Goal: Transaction & Acquisition: Book appointment/travel/reservation

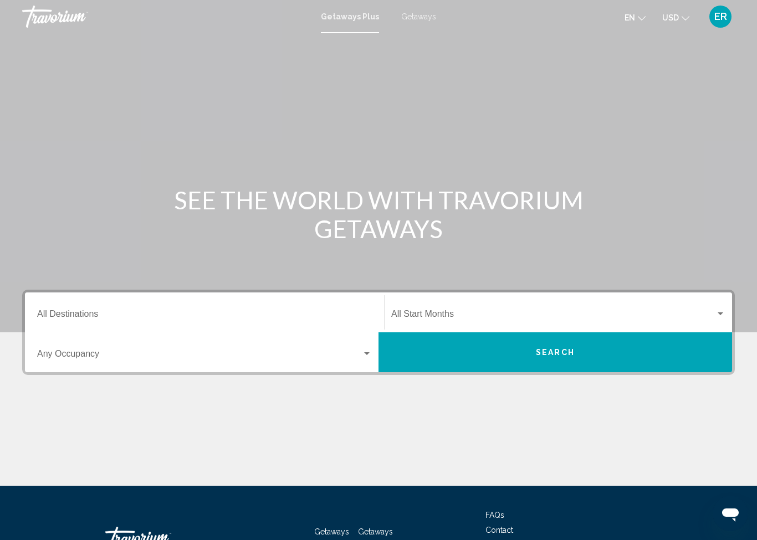
click at [63, 312] on input "Destination All Destinations" at bounding box center [204, 316] width 335 height 10
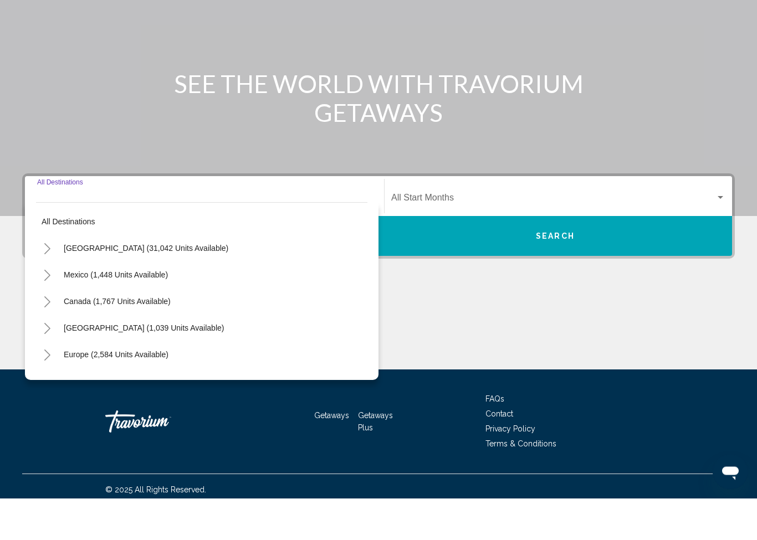
scroll to position [81, 0]
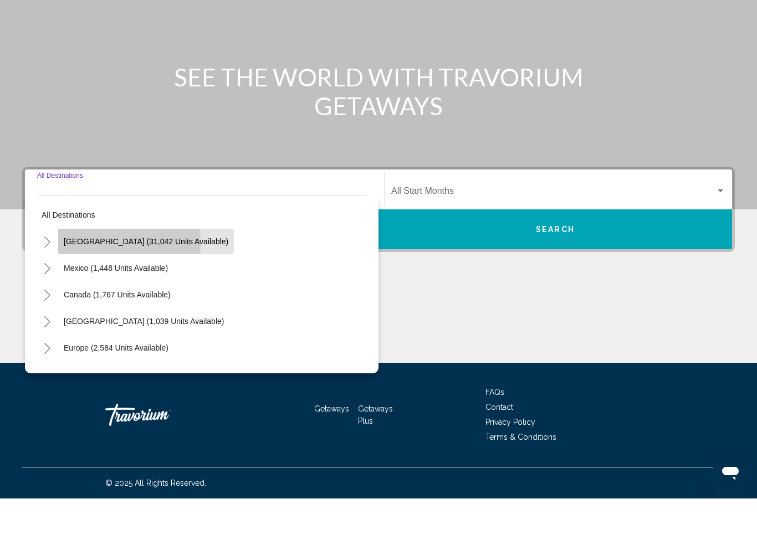
click at [71, 279] on span "[GEOGRAPHIC_DATA] (31,042 units available)" at bounding box center [146, 283] width 165 height 9
type input "**********"
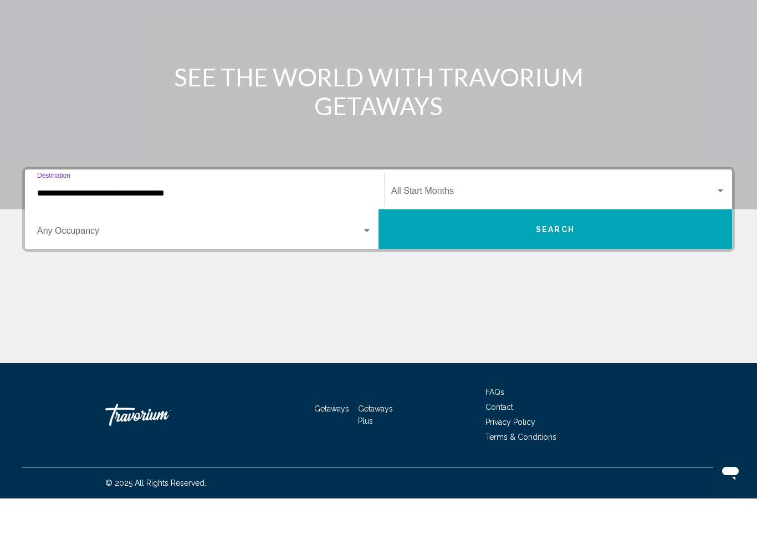
click at [410, 230] on span "Search widget" at bounding box center [553, 235] width 324 height 10
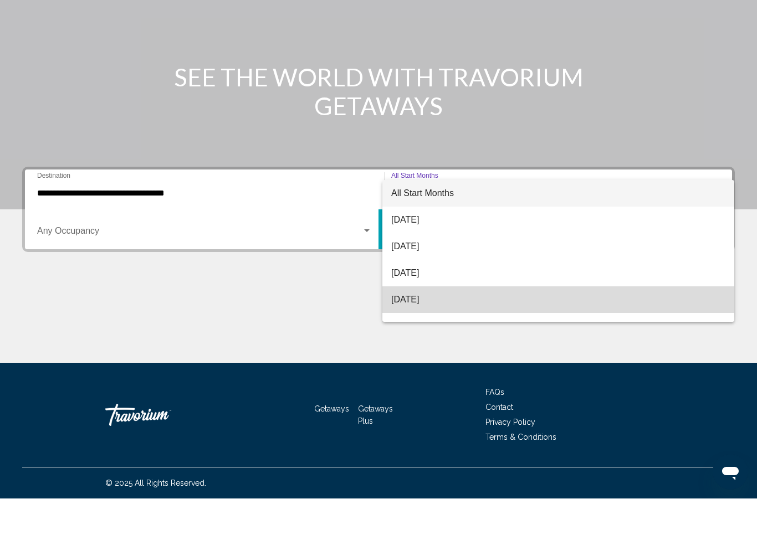
click at [401, 328] on span "[DATE]" at bounding box center [558, 341] width 334 height 27
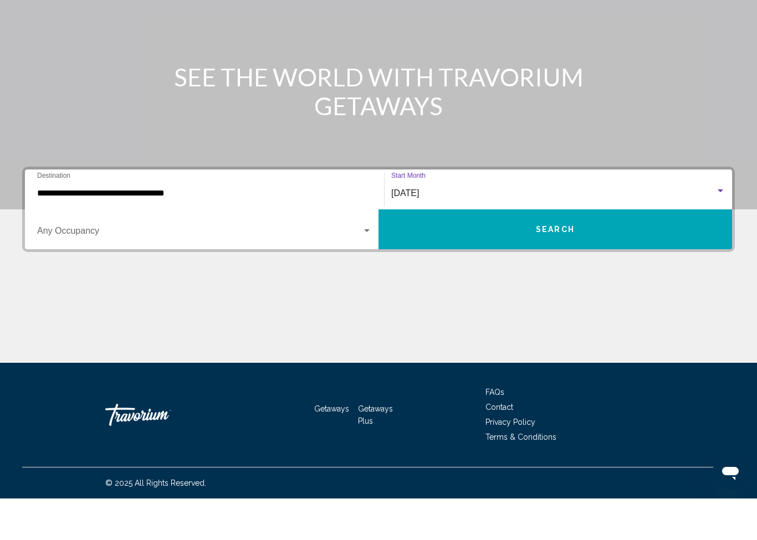
click at [53, 270] on span "Search widget" at bounding box center [199, 275] width 325 height 10
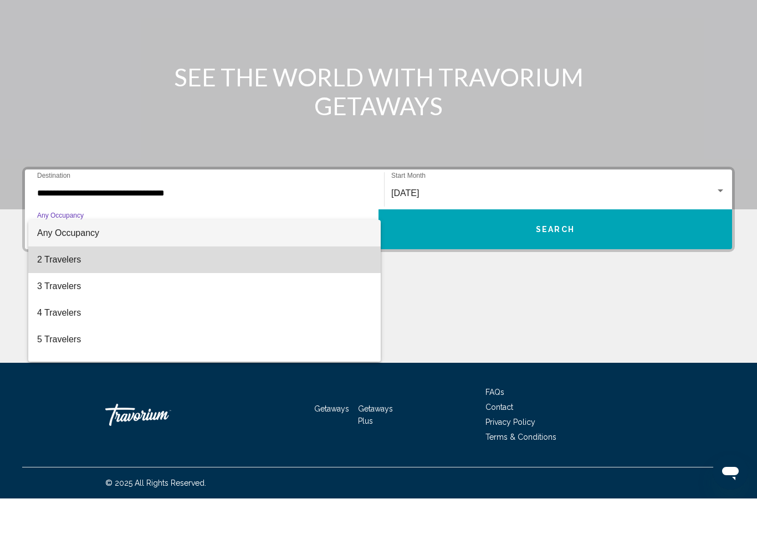
click at [42, 288] on span "2 Travelers" at bounding box center [204, 301] width 335 height 27
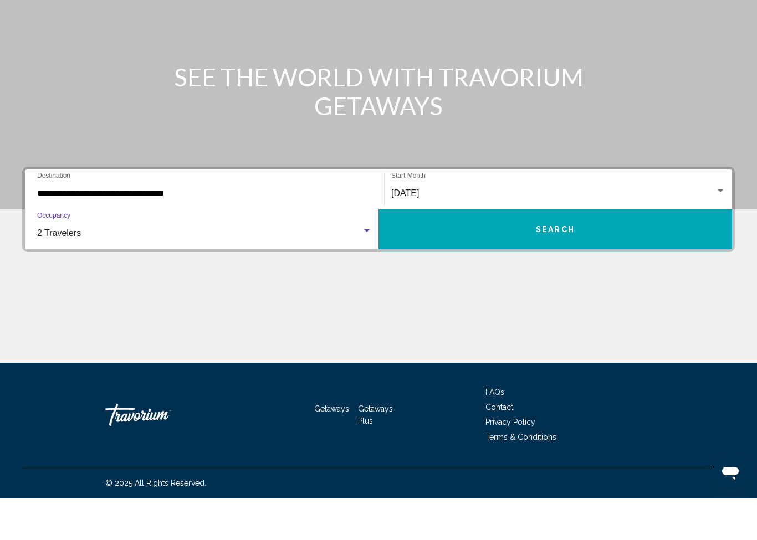
click at [457, 251] on button "Search" at bounding box center [556, 271] width 354 height 40
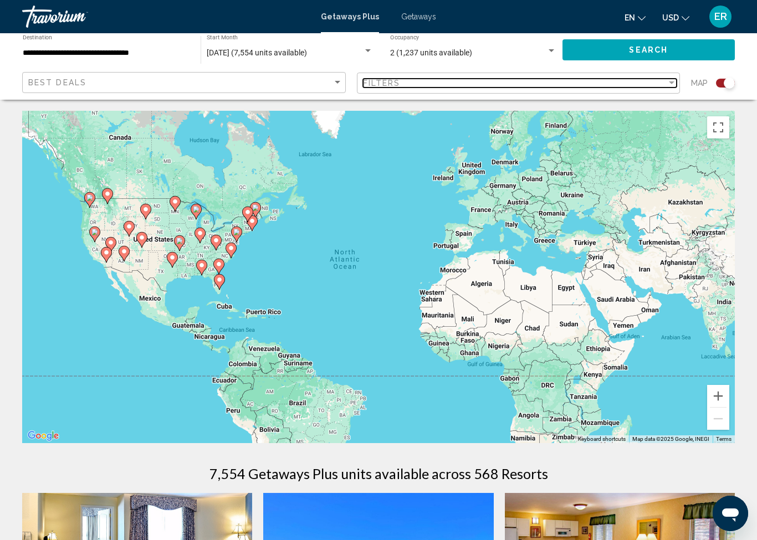
click at [658, 81] on div "Filters" at bounding box center [515, 83] width 304 height 9
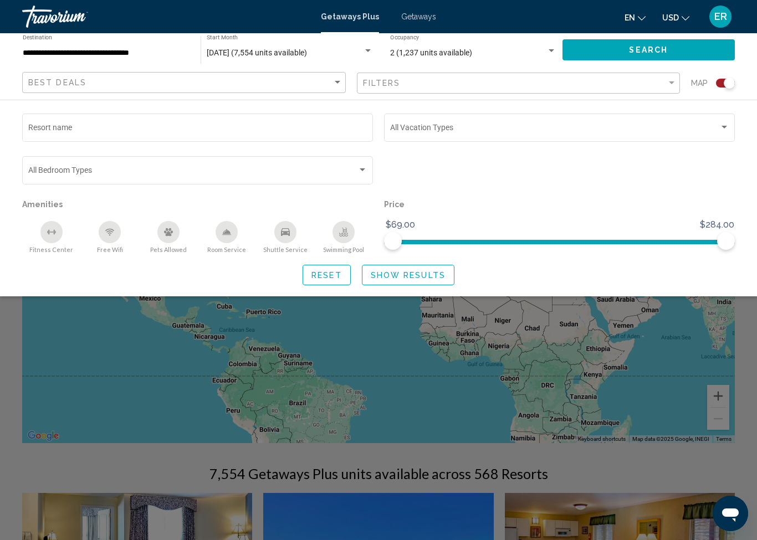
click at [161, 232] on div "Pets Allowed" at bounding box center [168, 232] width 22 height 22
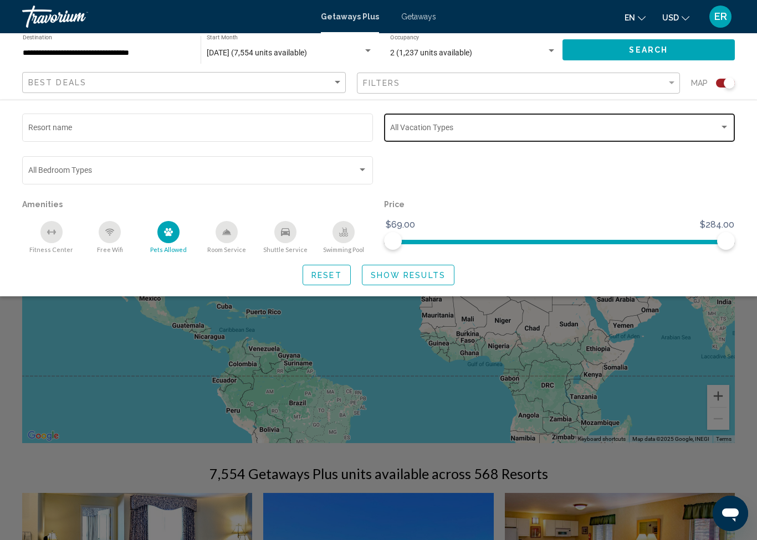
click at [712, 129] on span "Search widget" at bounding box center [554, 129] width 329 height 9
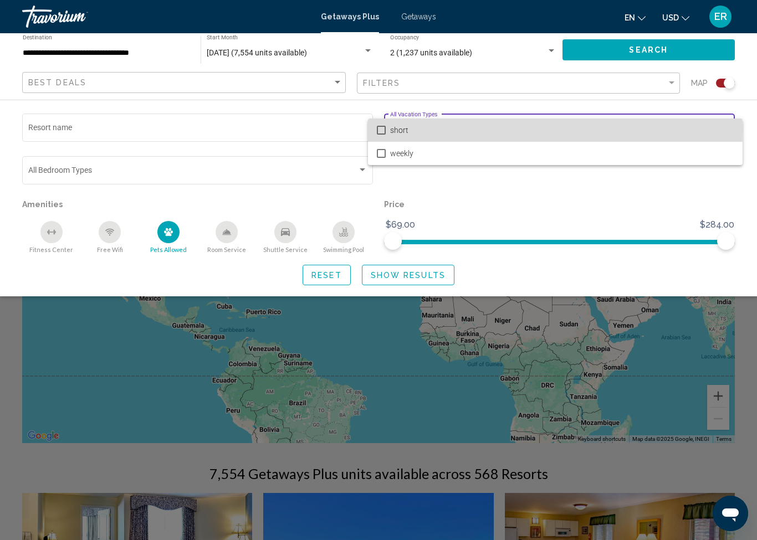
click at [518, 129] on span "short" at bounding box center [562, 130] width 344 height 23
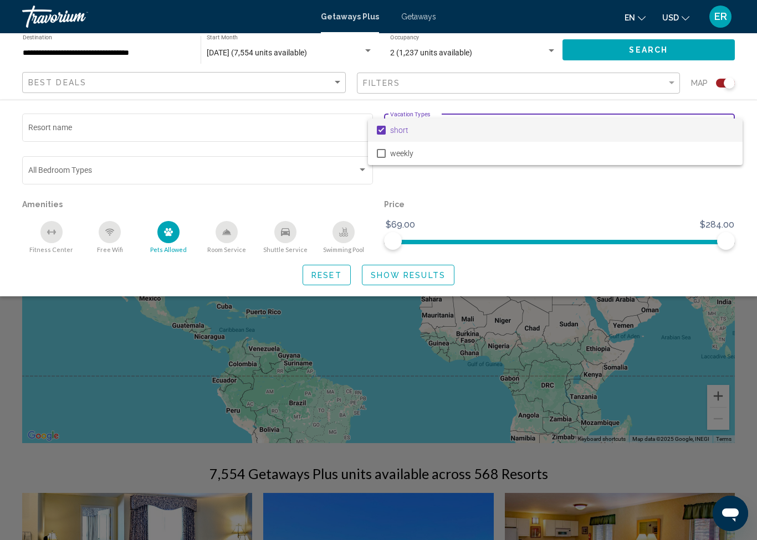
click at [421, 282] on div at bounding box center [378, 270] width 757 height 540
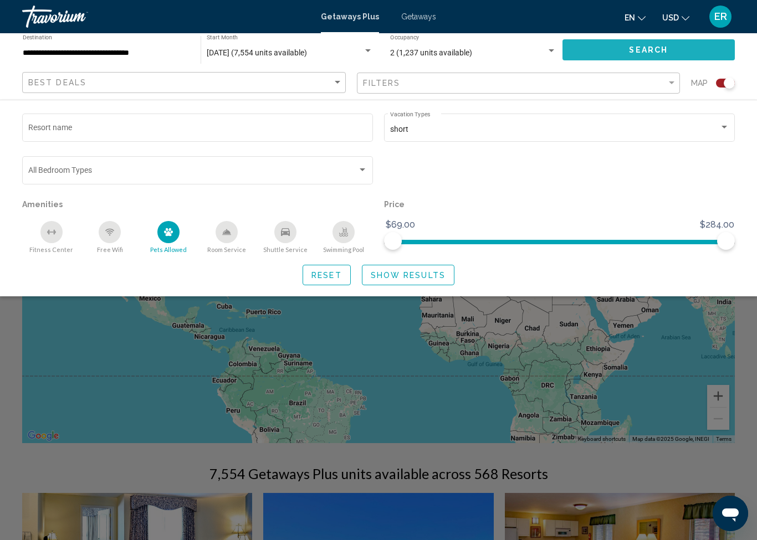
click at [622, 48] on button "Search" at bounding box center [649, 49] width 173 height 21
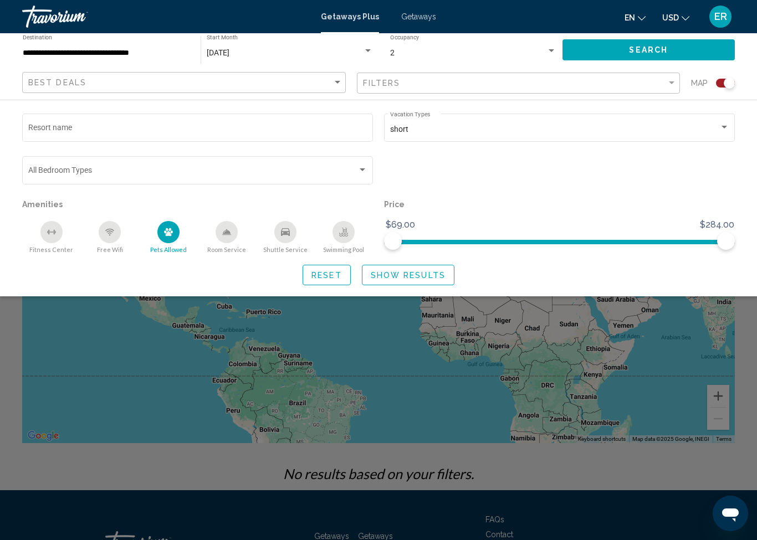
click at [428, 21] on span "Getaways" at bounding box center [418, 16] width 35 height 9
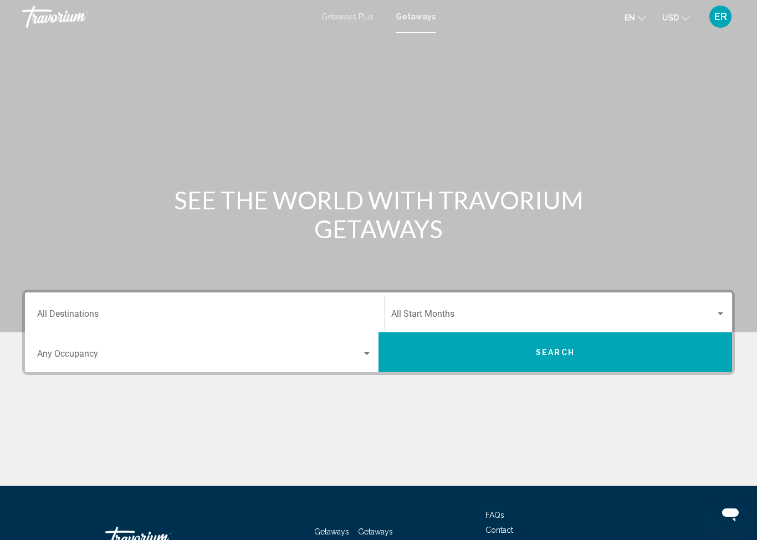
click at [356, 17] on span "Getaways Plus" at bounding box center [347, 16] width 52 height 9
click at [412, 21] on span "Getaways" at bounding box center [418, 16] width 35 height 9
click at [91, 314] on input "Destination All Destinations" at bounding box center [204, 316] width 335 height 10
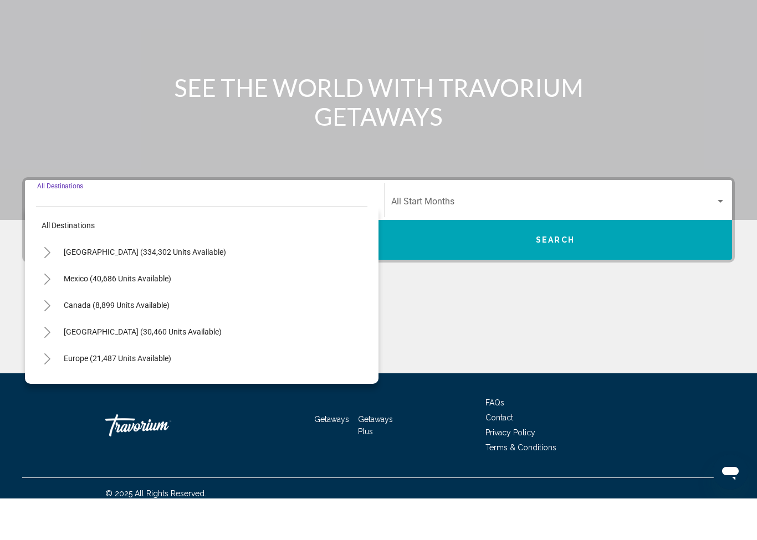
scroll to position [81, 0]
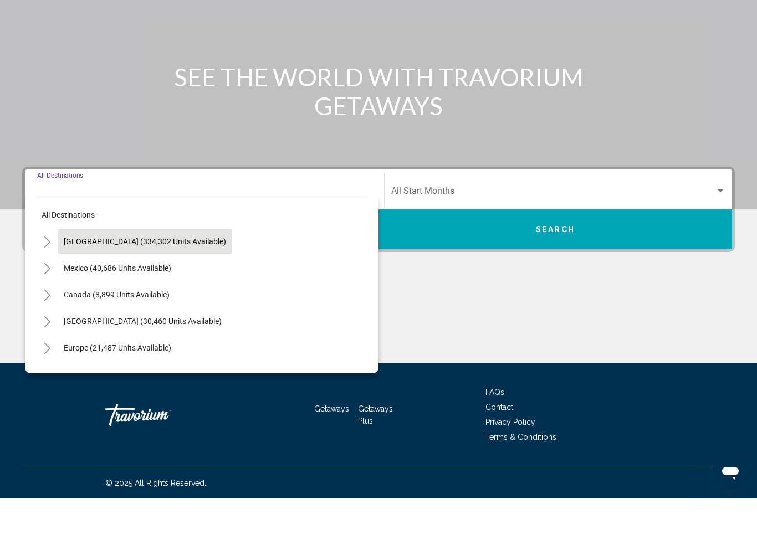
click at [175, 270] on button "[GEOGRAPHIC_DATA] (334,302 units available)" at bounding box center [144, 282] width 173 height 25
type input "**********"
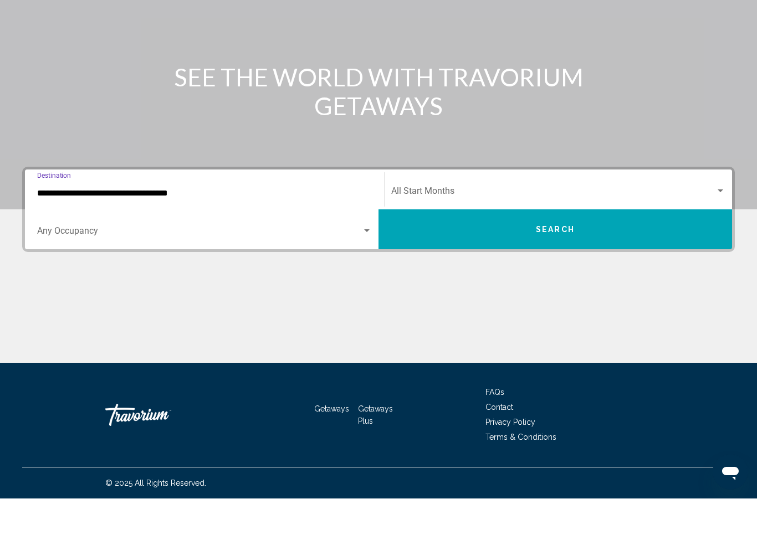
click at [493, 230] on span "Search widget" at bounding box center [553, 235] width 324 height 10
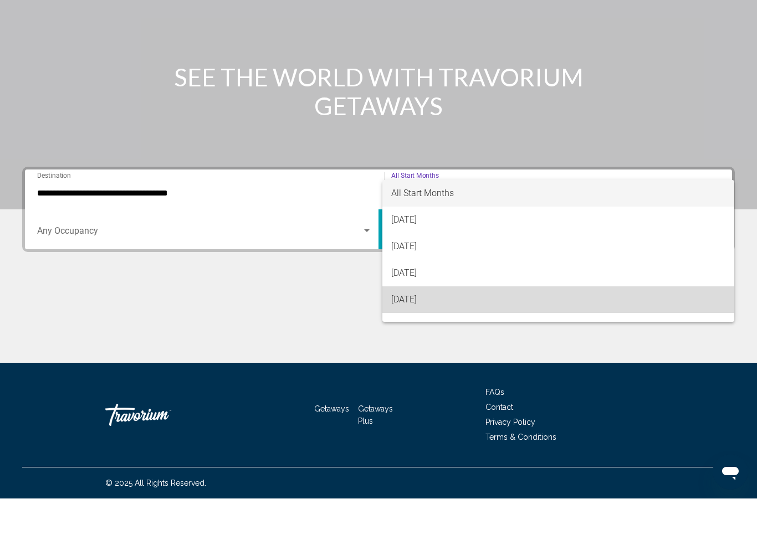
click at [432, 328] on span "[DATE]" at bounding box center [558, 341] width 334 height 27
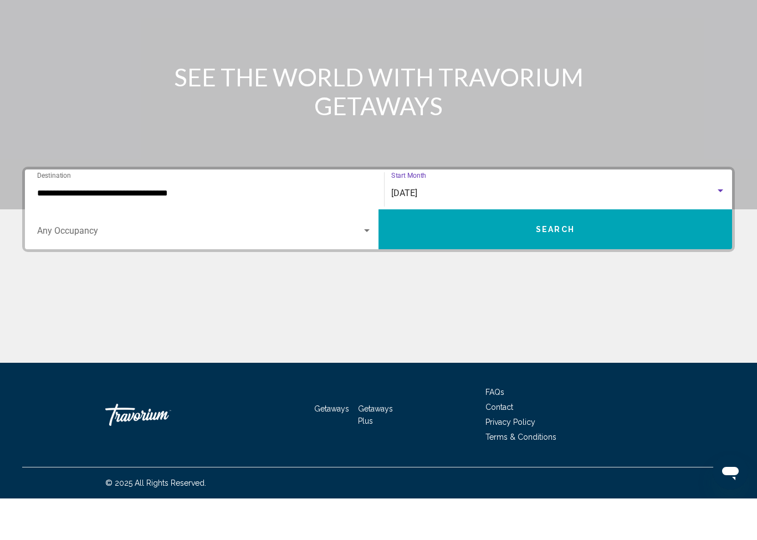
click at [367, 268] on div "Search widget" at bounding box center [367, 272] width 10 height 9
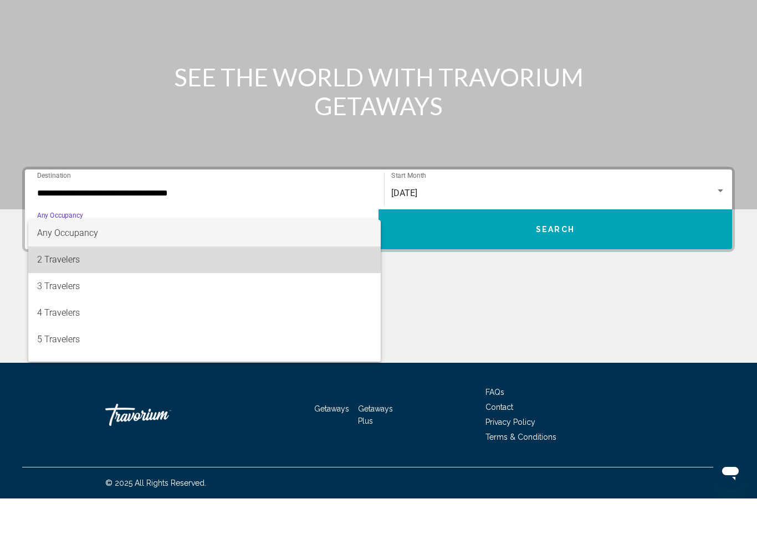
click at [86, 288] on span "2 Travelers" at bounding box center [204, 301] width 335 height 27
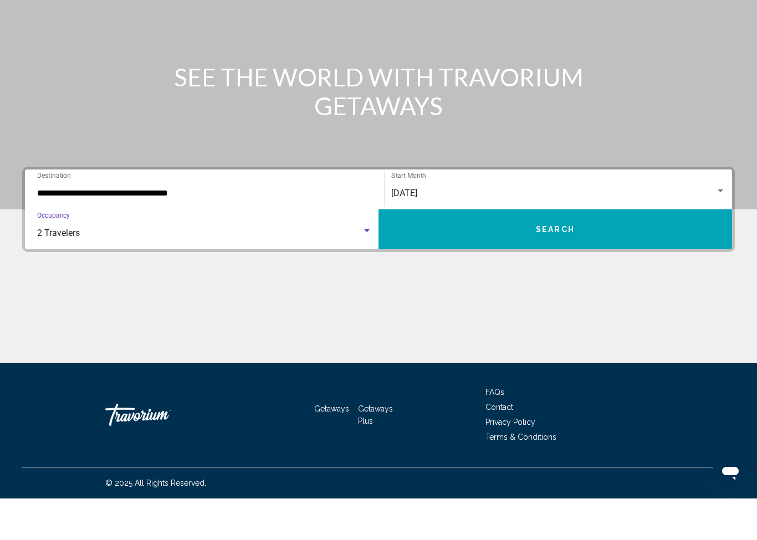
click at [585, 251] on button "Search" at bounding box center [556, 271] width 354 height 40
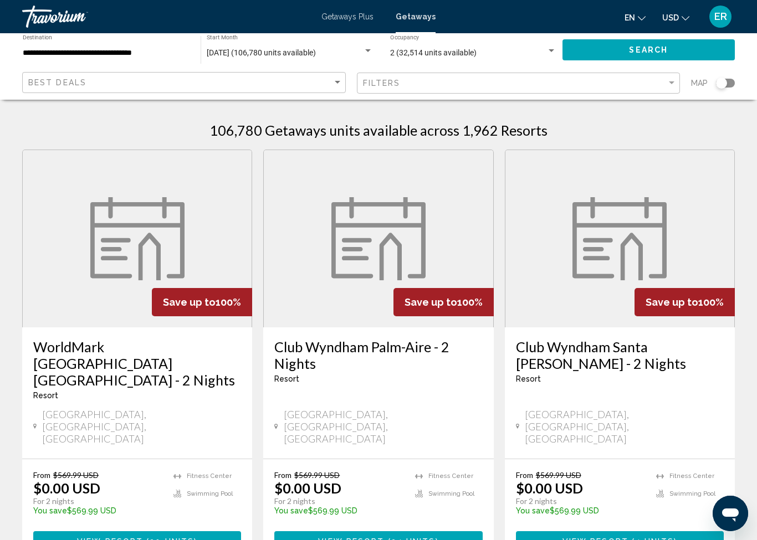
click at [723, 86] on div "Search widget" at bounding box center [721, 83] width 11 height 11
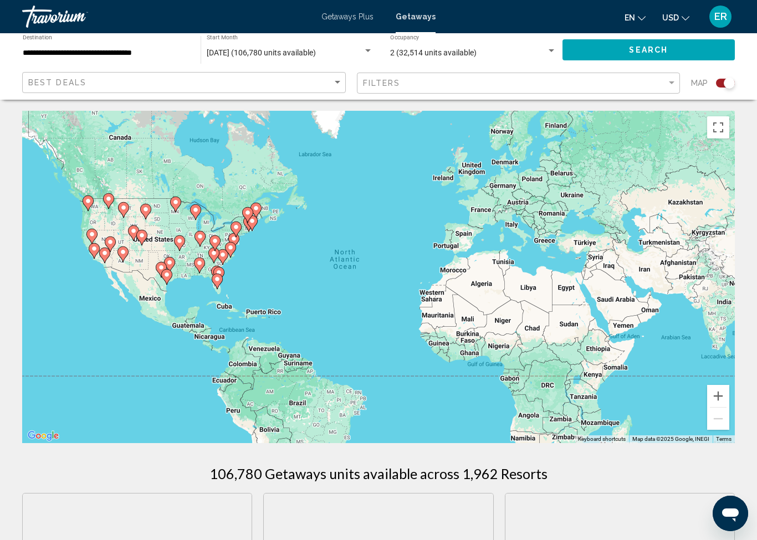
click at [127, 249] on icon "Main content" at bounding box center [123, 255] width 11 height 16
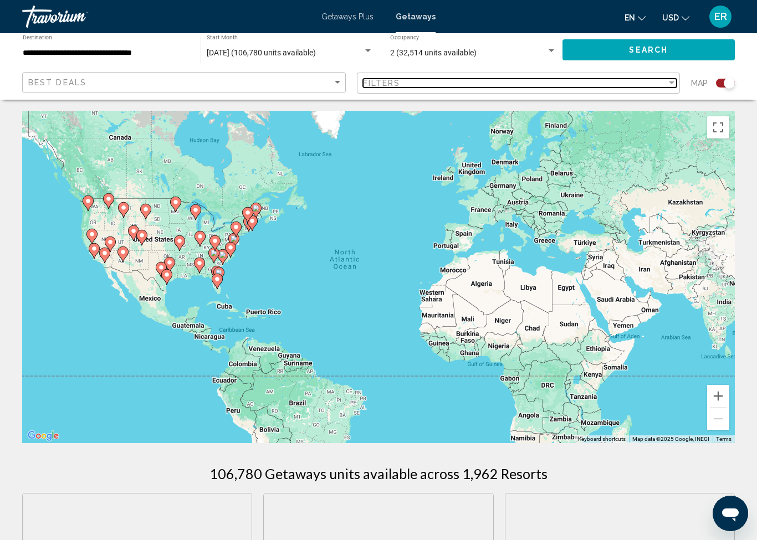
click at [449, 79] on div "Filters" at bounding box center [515, 83] width 304 height 9
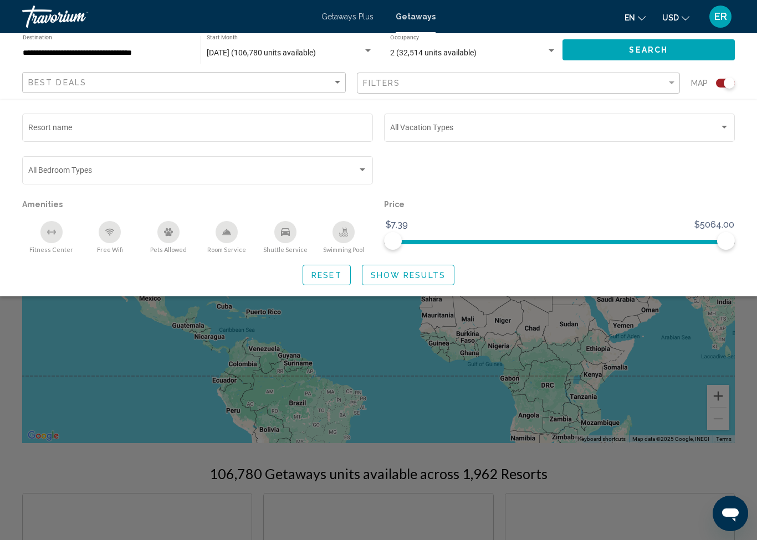
click at [162, 237] on div "Pets Allowed" at bounding box center [168, 232] width 22 height 22
click at [430, 273] on span "Show Results" at bounding box center [408, 275] width 75 height 9
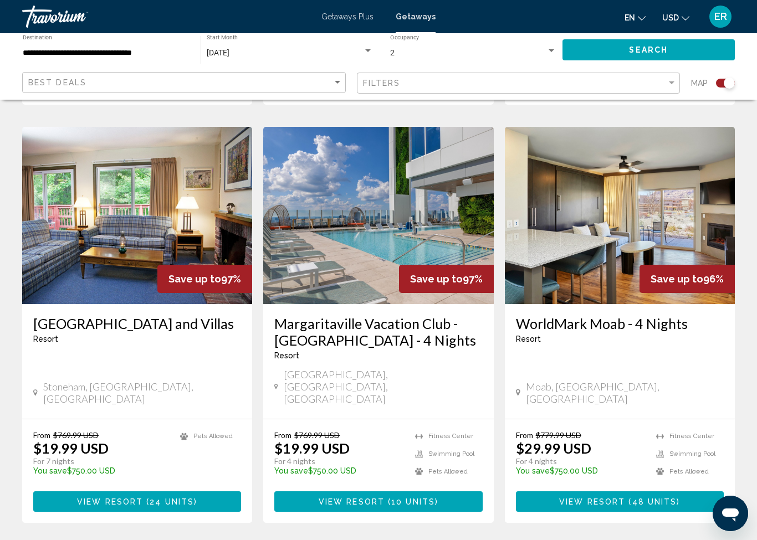
scroll to position [1607, 0]
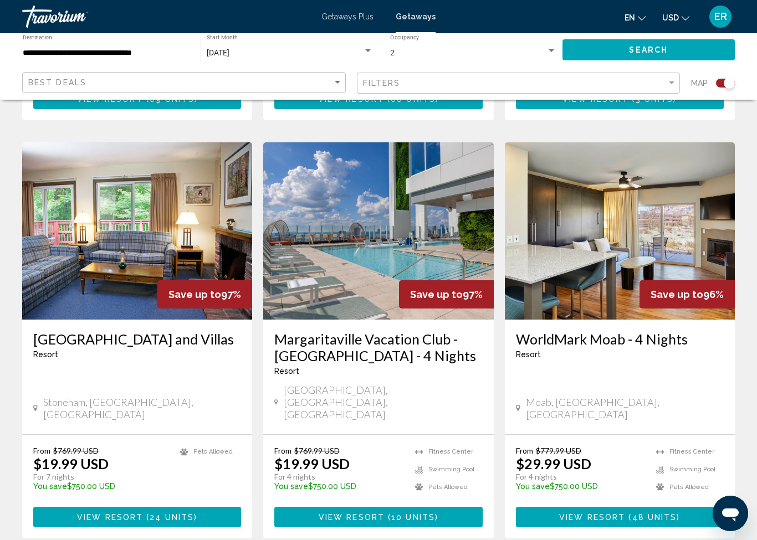
click at [616, 331] on h3 "WorldMark Moab - 4 Nights" at bounding box center [620, 339] width 208 height 17
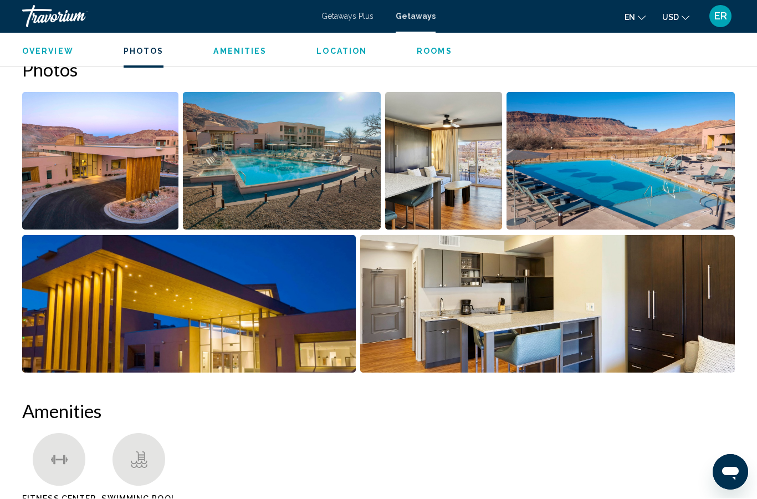
scroll to position [697, 0]
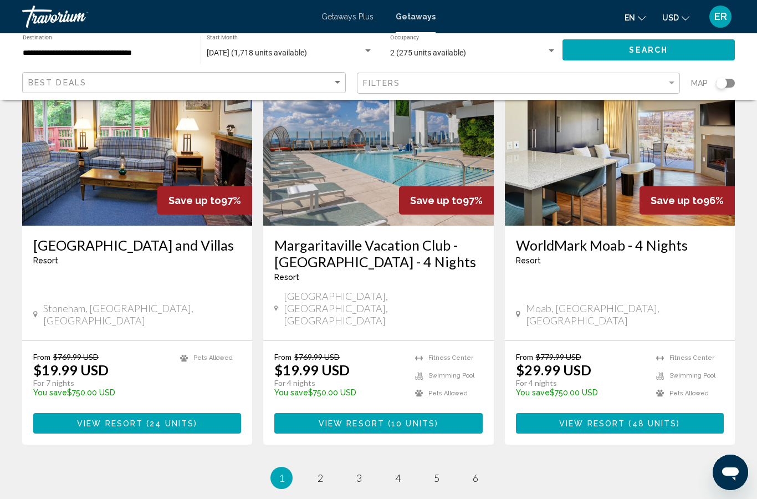
scroll to position [1365, 0]
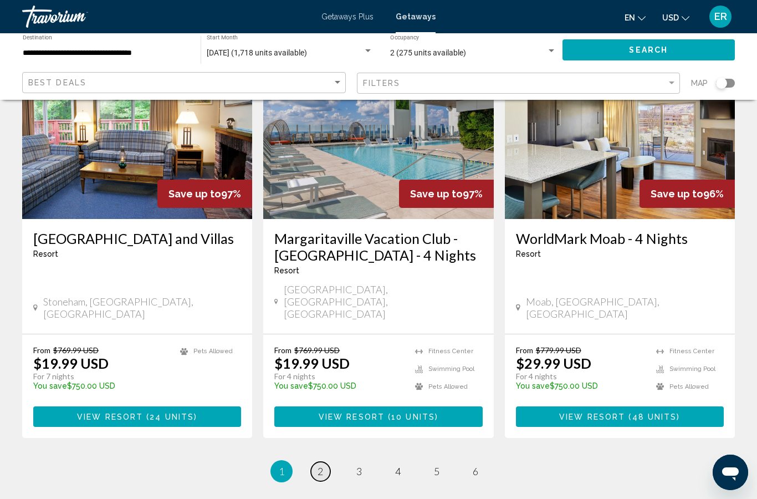
click at [318, 465] on span "2" at bounding box center [321, 471] width 6 height 12
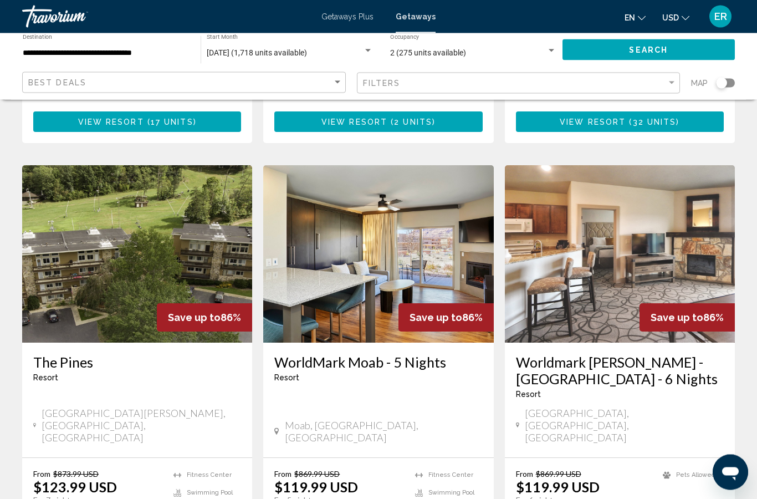
scroll to position [1242, 0]
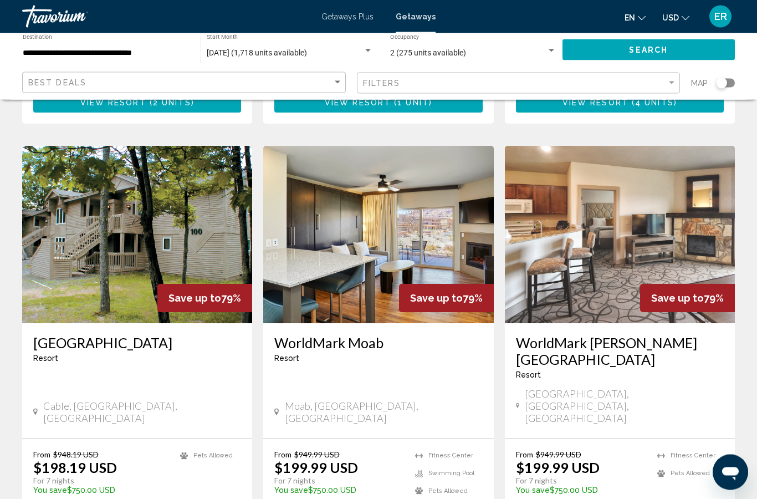
scroll to position [1244, 0]
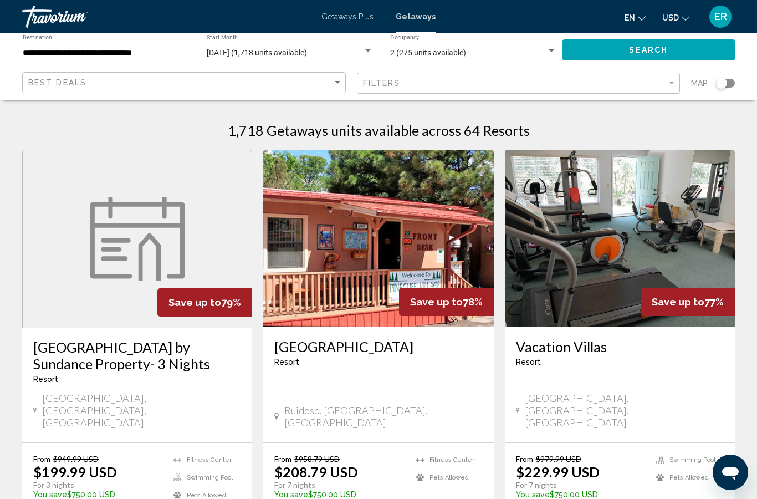
click at [316, 74] on div "Best Deals" at bounding box center [185, 83] width 314 height 21
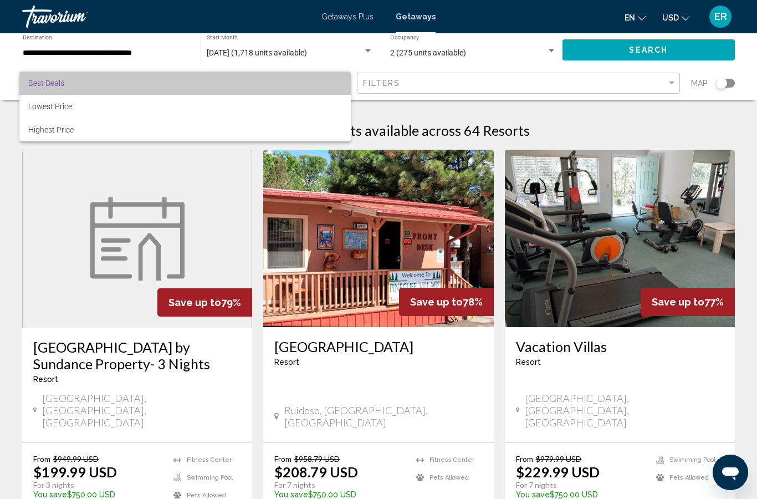
click at [249, 78] on span "Best Deals" at bounding box center [185, 82] width 314 height 23
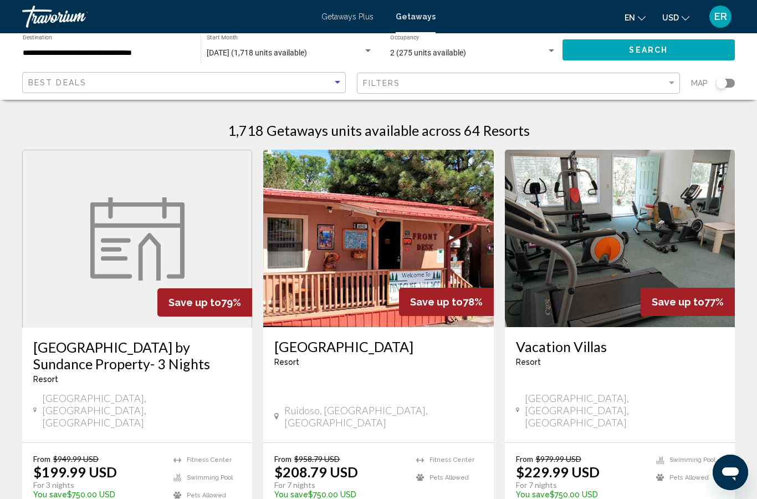
click at [533, 50] on div "2 (275 units available)" at bounding box center [468, 53] width 157 height 9
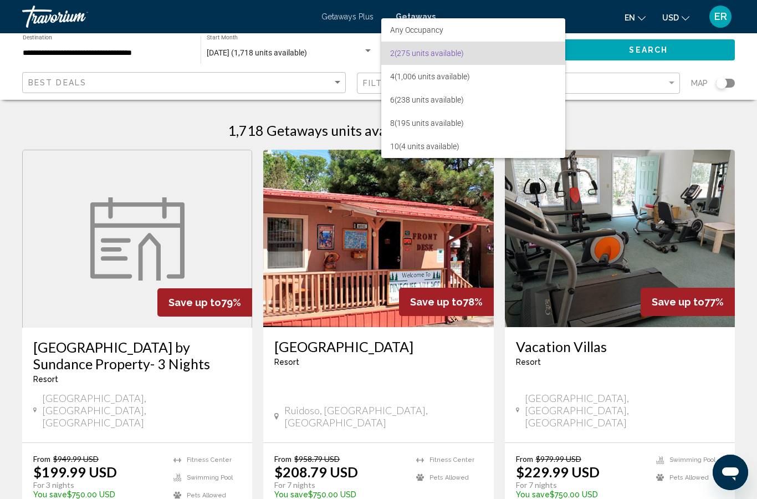
click at [490, 55] on span "2 (275 units available)" at bounding box center [473, 53] width 167 height 23
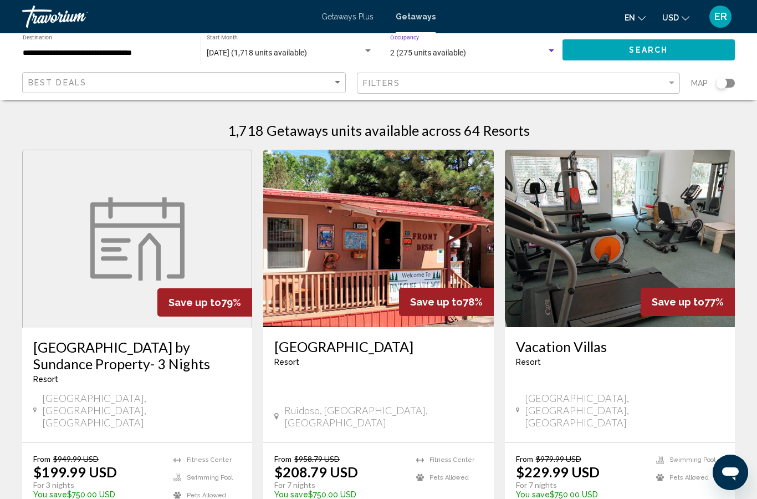
click at [350, 49] on div "[DATE] (1,718 units available)" at bounding box center [285, 53] width 156 height 9
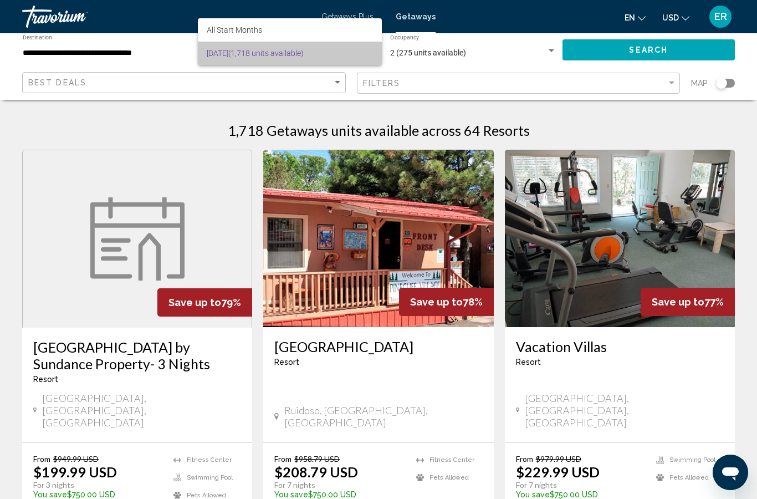
click at [354, 52] on span "[DATE] (1,718 units available)" at bounding box center [290, 53] width 166 height 23
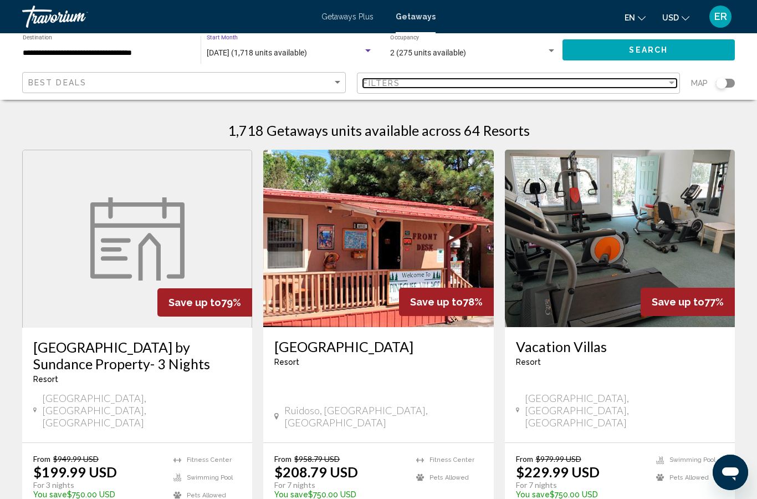
click at [673, 83] on div "Filter" at bounding box center [672, 82] width 6 height 3
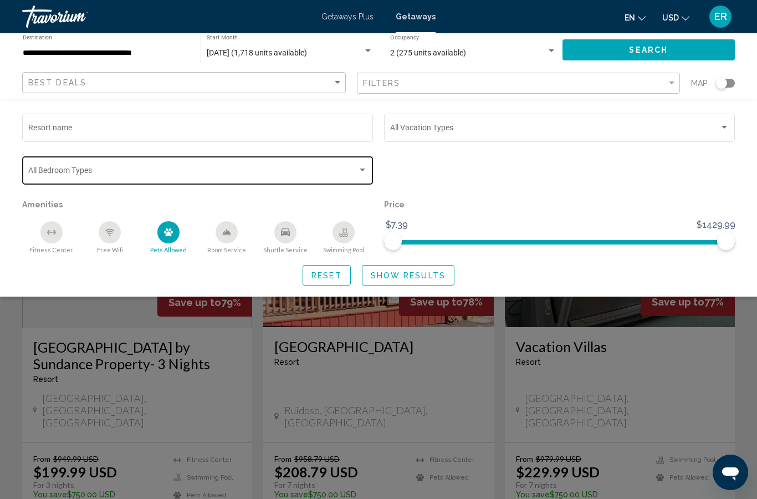
click at [362, 165] on div "Bedroom Types All Bedroom Types" at bounding box center [197, 169] width 339 height 30
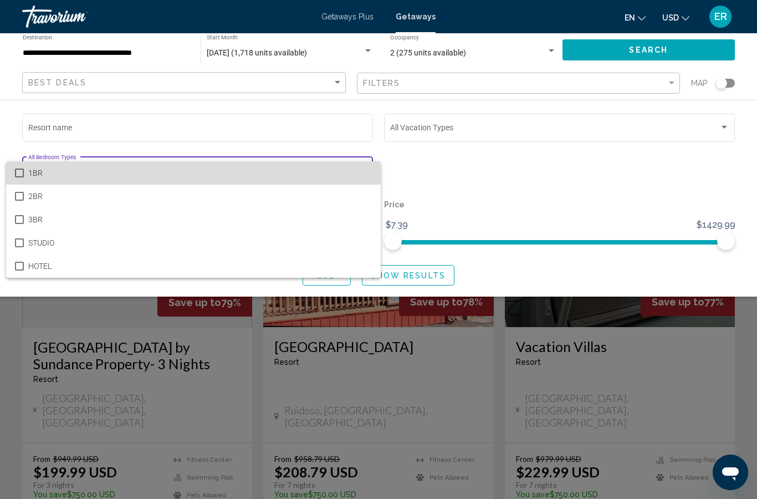
click at [305, 173] on span "1BR" at bounding box center [200, 172] width 344 height 23
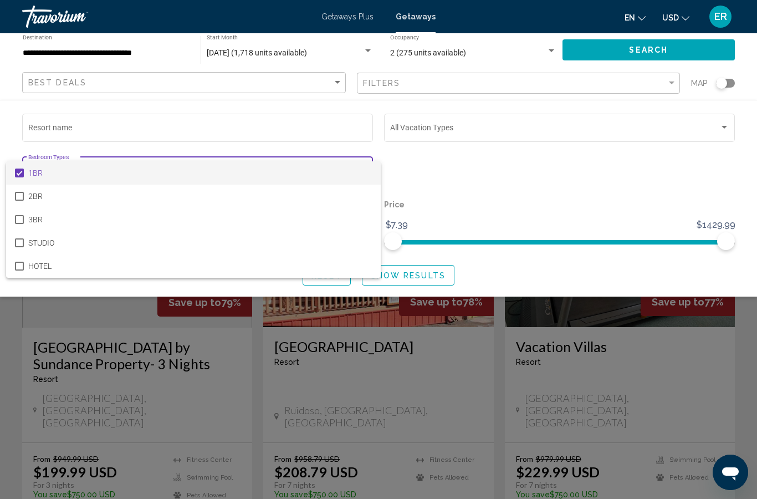
click at [549, 262] on div at bounding box center [378, 249] width 757 height 499
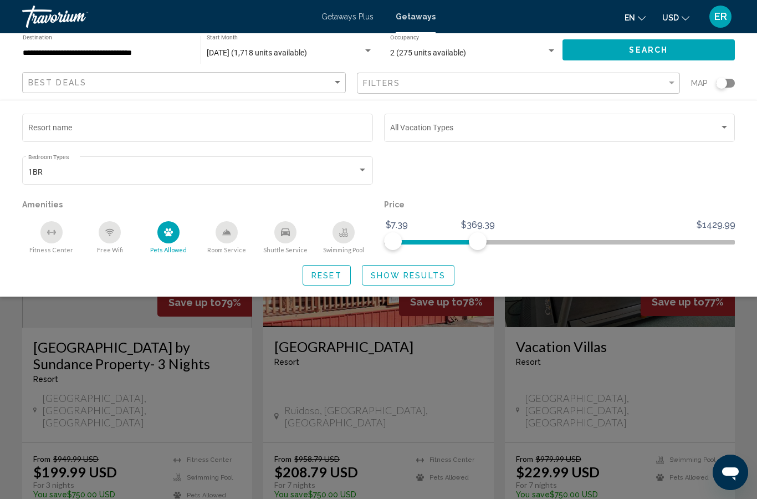
click at [422, 277] on span "Show Results" at bounding box center [408, 275] width 75 height 9
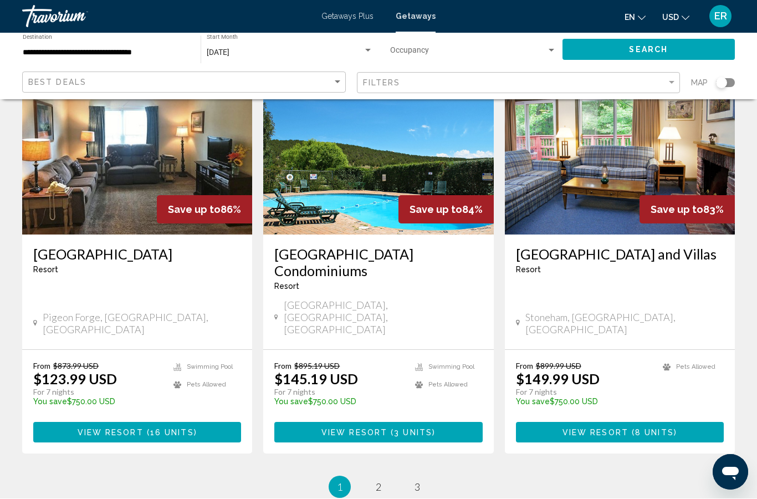
scroll to position [1348, 0]
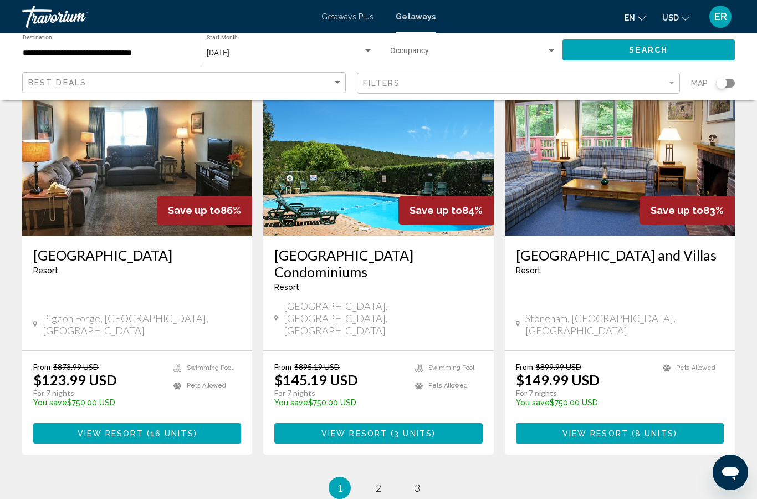
click at [374, 477] on ul "1 / 3 You're on page 1 page 2 page 3" at bounding box center [378, 488] width 713 height 22
click at [373, 478] on link "page 2" at bounding box center [378, 487] width 19 height 19
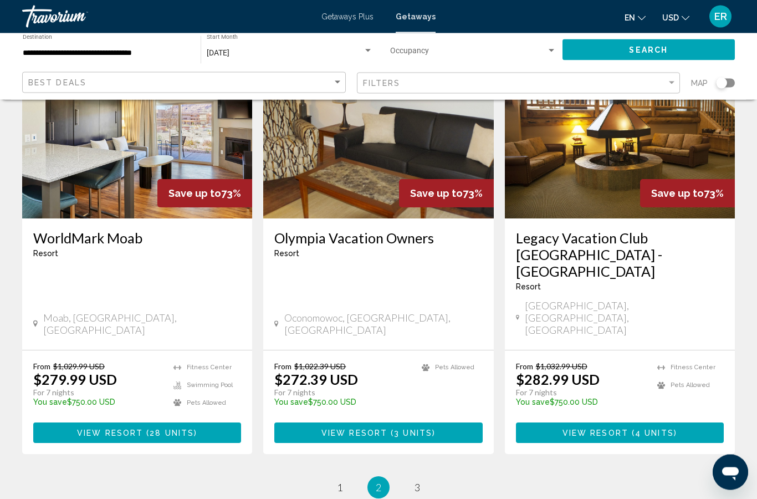
scroll to position [1345, 0]
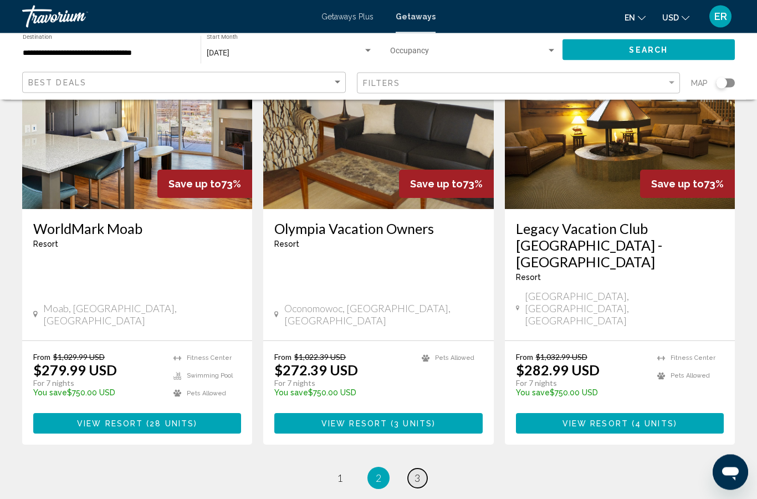
click at [411, 469] on link "page 3" at bounding box center [417, 478] width 19 height 19
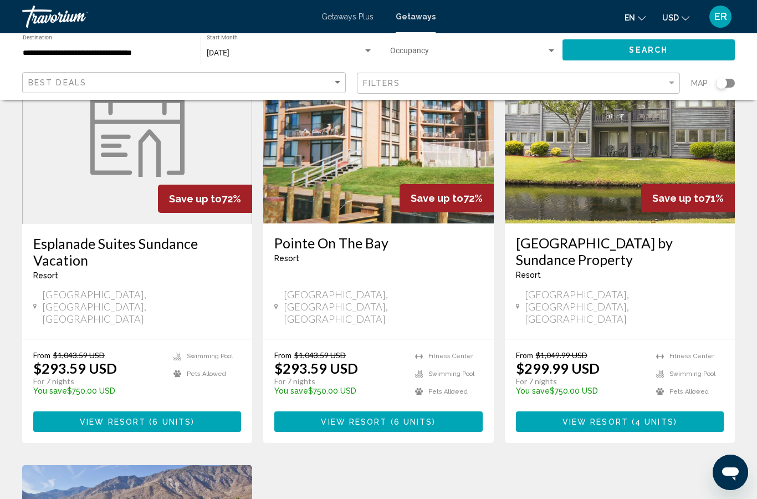
scroll to position [95, 0]
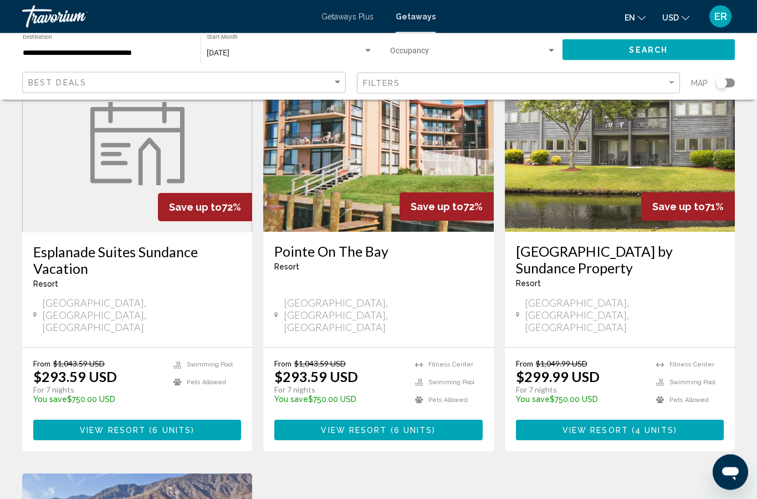
click at [357, 19] on span "Getaways Plus" at bounding box center [347, 16] width 52 height 9
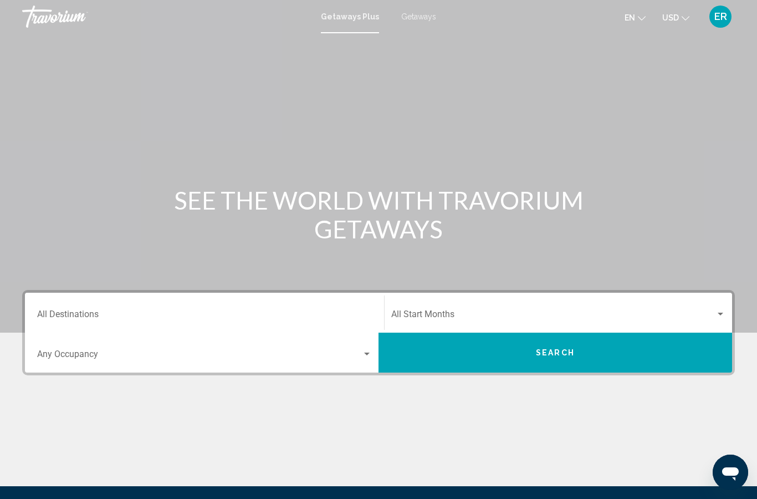
click at [290, 311] on input "Destination All Destinations" at bounding box center [204, 316] width 335 height 10
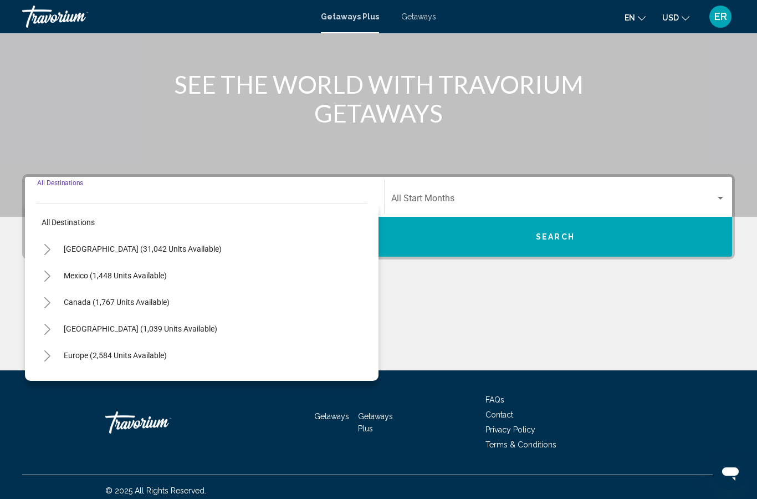
scroll to position [123, 0]
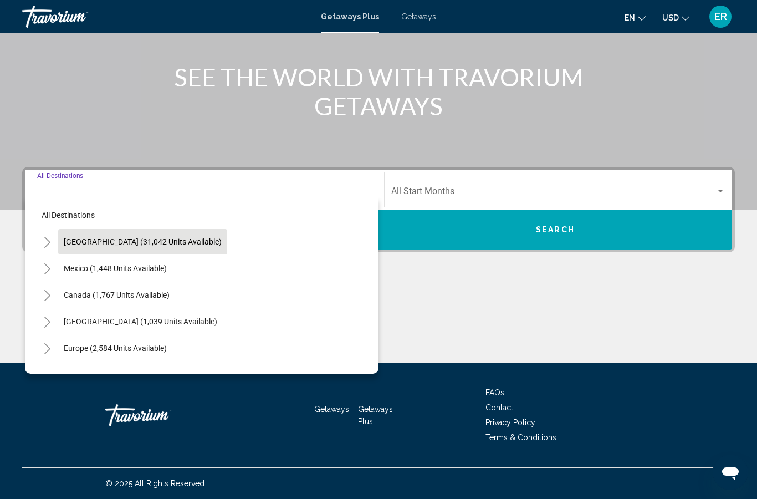
click at [167, 246] on span "[GEOGRAPHIC_DATA] (31,042 units available)" at bounding box center [143, 241] width 158 height 9
type input "**********"
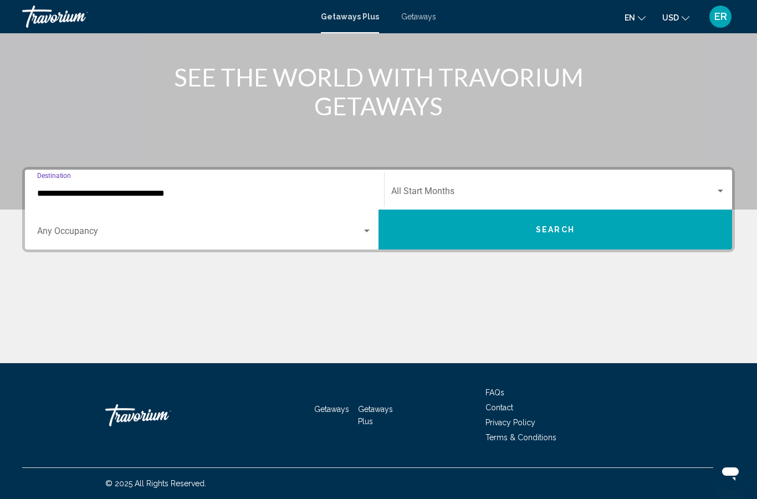
click at [486, 185] on div "Start Month All Start Months" at bounding box center [558, 189] width 334 height 35
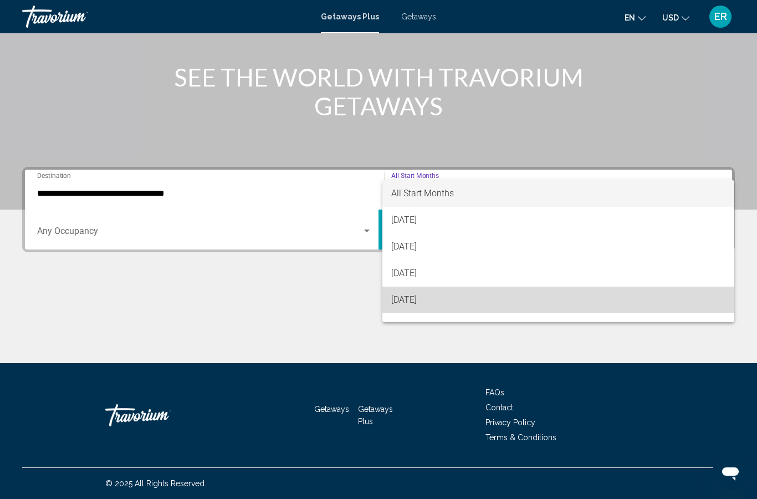
click at [453, 299] on span "[DATE]" at bounding box center [558, 300] width 334 height 27
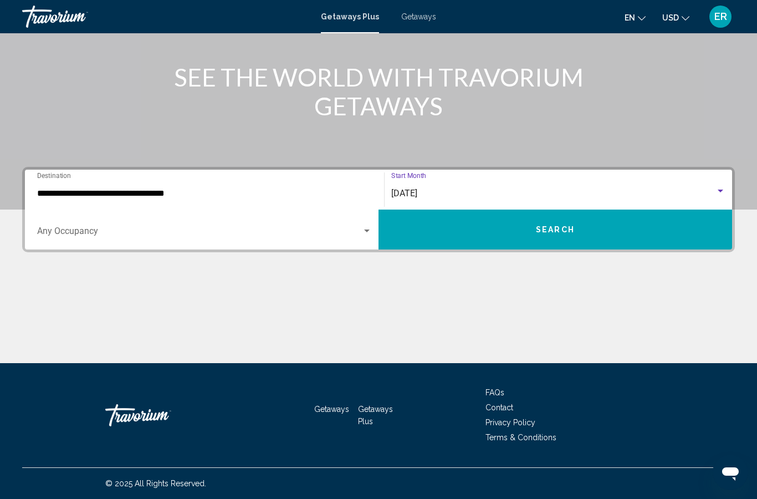
click at [360, 238] on span "Search widget" at bounding box center [199, 233] width 325 height 10
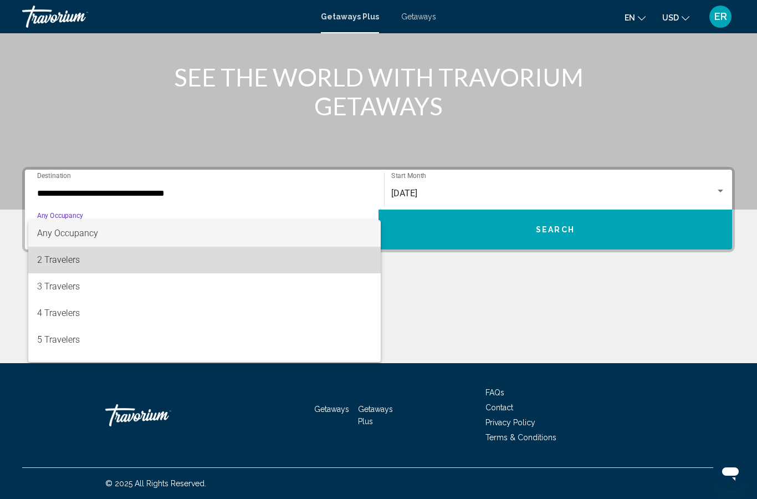
click at [83, 259] on span "2 Travelers" at bounding box center [204, 260] width 335 height 27
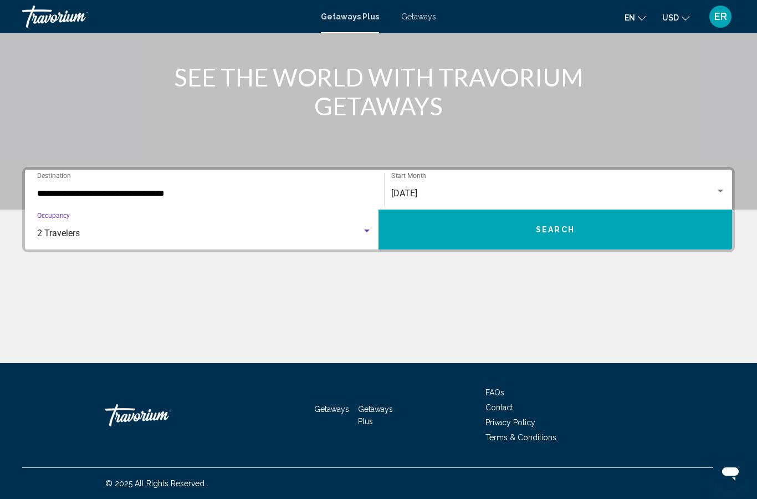
click at [536, 231] on span "Search" at bounding box center [555, 230] width 39 height 9
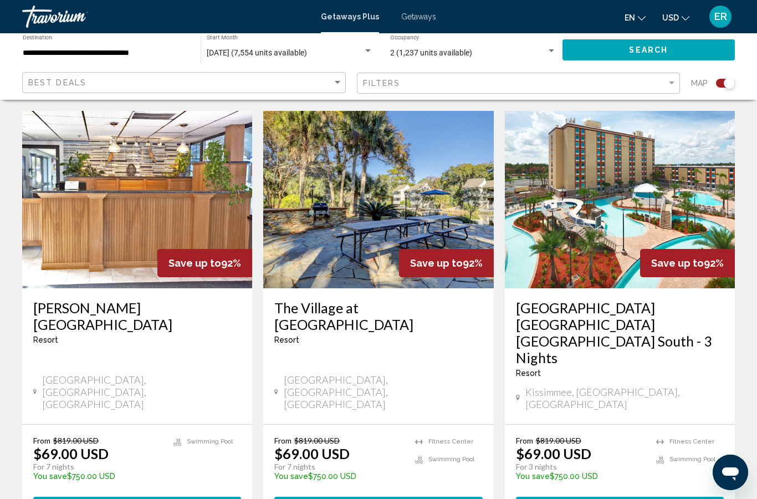
scroll to position [1638, 0]
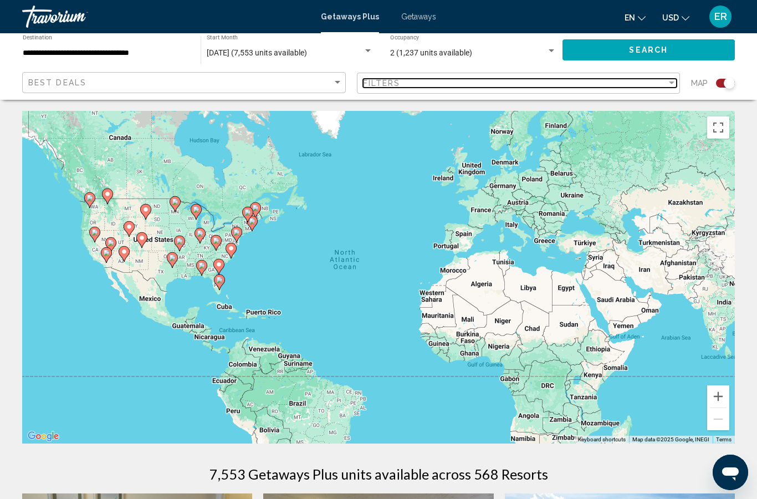
click at [566, 85] on div "Filters" at bounding box center [515, 83] width 304 height 9
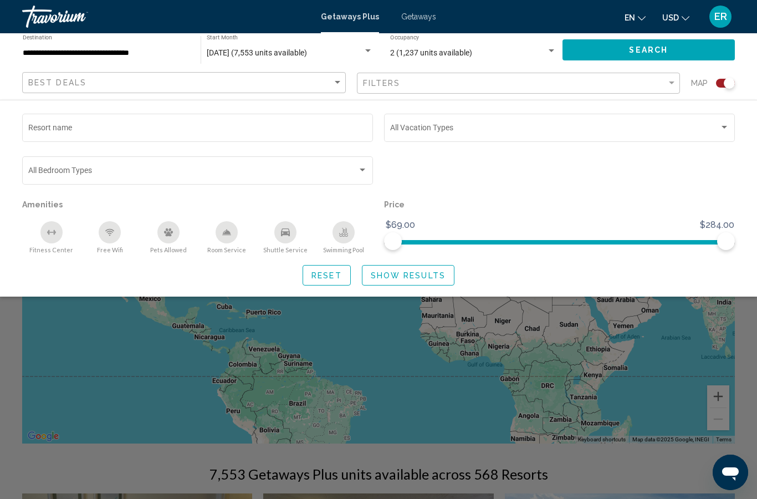
click at [170, 236] on icon "Pets Allowed" at bounding box center [168, 232] width 9 height 8
click at [400, 277] on span "Show Results" at bounding box center [408, 275] width 75 height 9
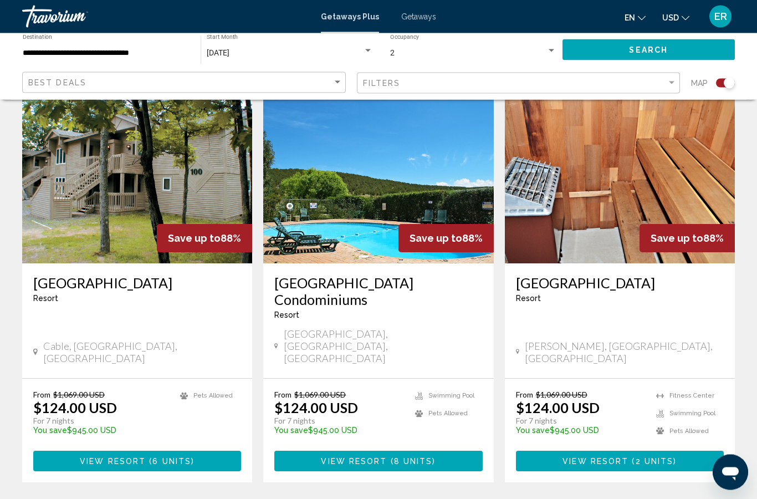
scroll to position [1675, 0]
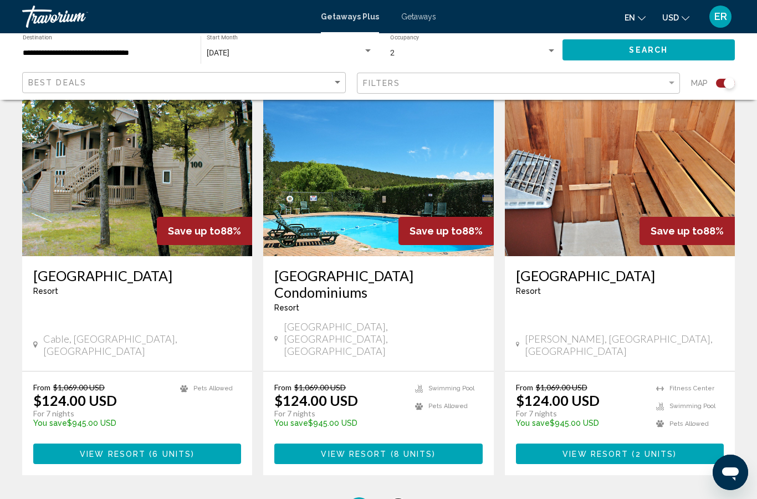
click at [399, 502] on span "2" at bounding box center [398, 508] width 6 height 12
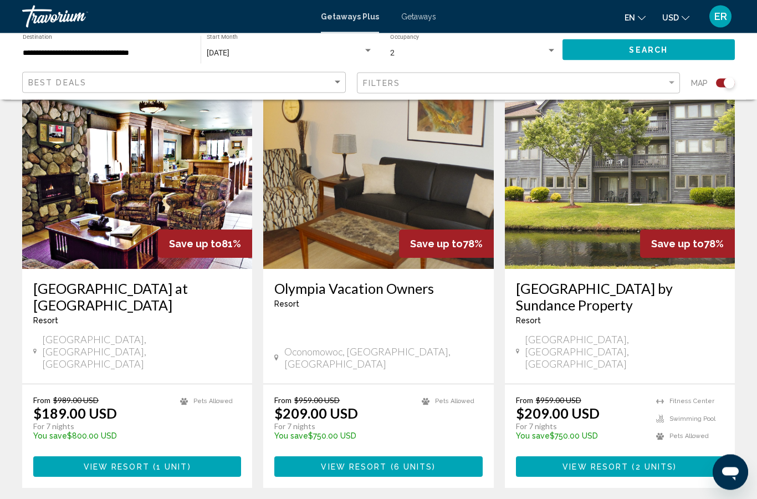
scroll to position [1240, 0]
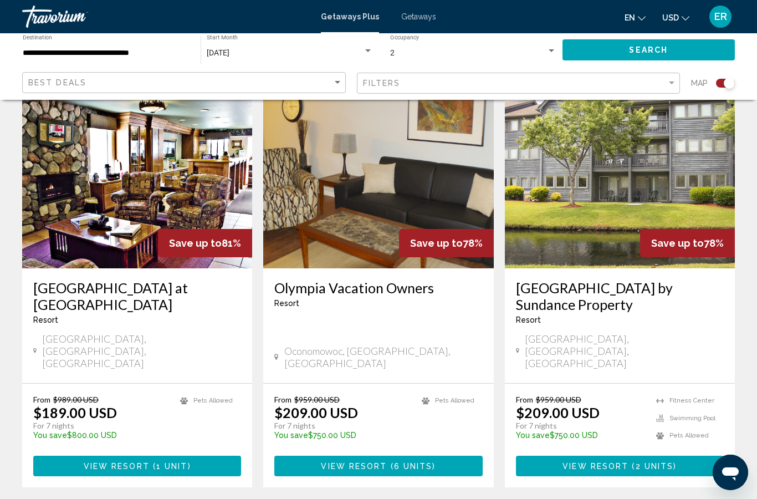
click at [168, 135] on img "Main content" at bounding box center [137, 179] width 230 height 177
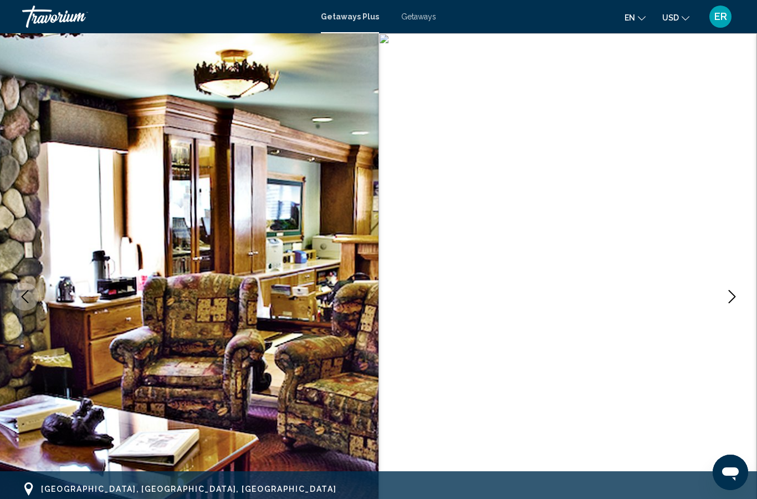
click at [725, 281] on img "Main content" at bounding box center [568, 296] width 379 height 527
click at [734, 287] on button "Next image" at bounding box center [732, 297] width 28 height 28
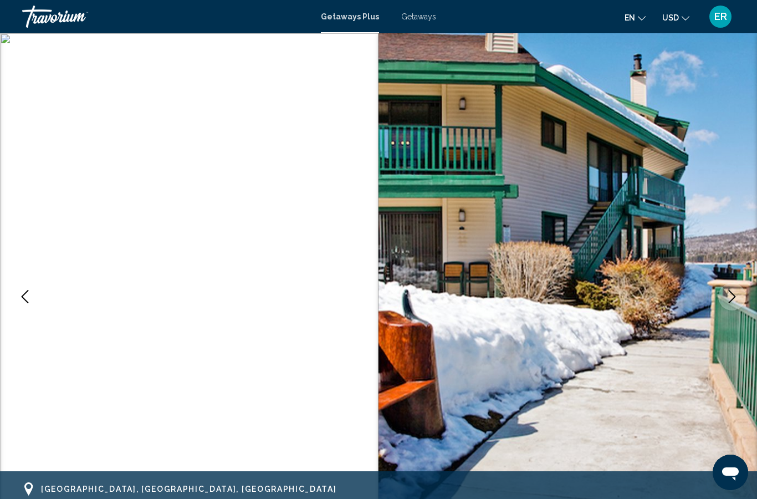
click at [721, 295] on button "Next image" at bounding box center [732, 297] width 28 height 28
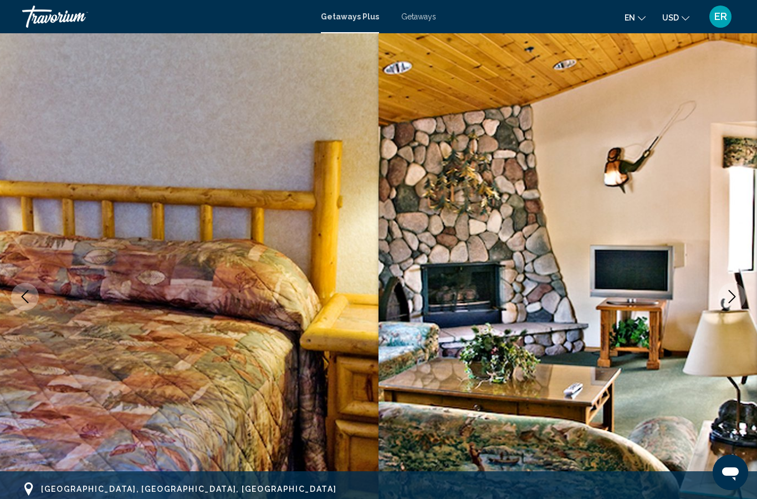
click at [732, 298] on icon "Next image" at bounding box center [732, 296] width 13 height 13
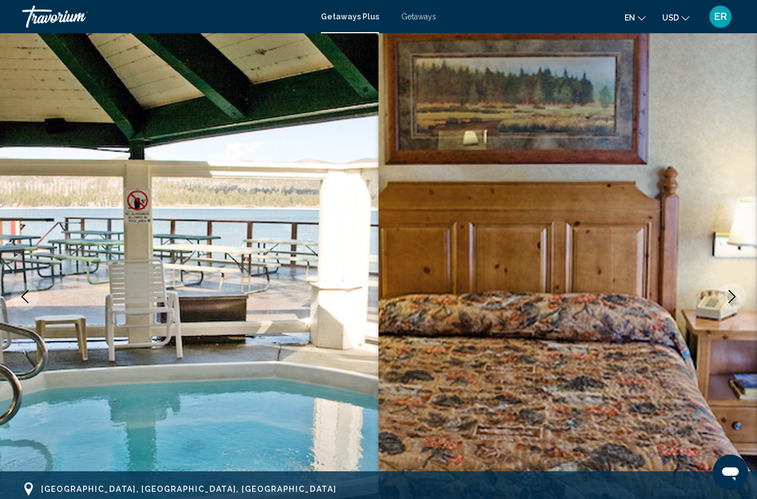
click at [732, 295] on icon "Next image" at bounding box center [732, 296] width 13 height 13
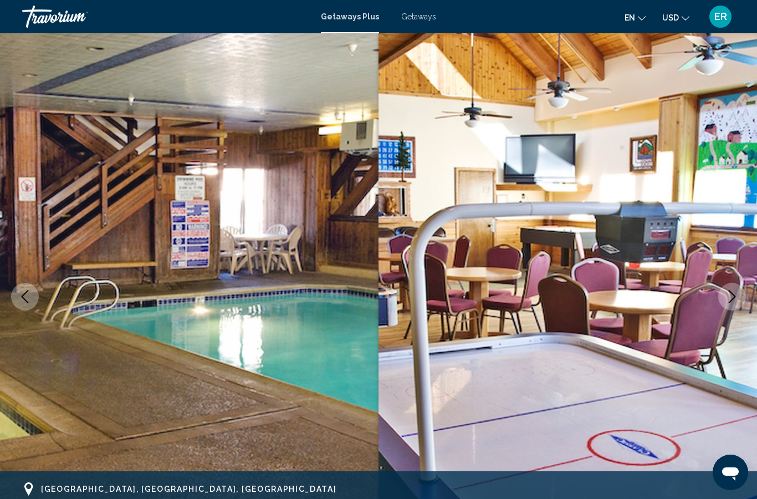
click at [739, 288] on button "Next image" at bounding box center [732, 297] width 28 height 28
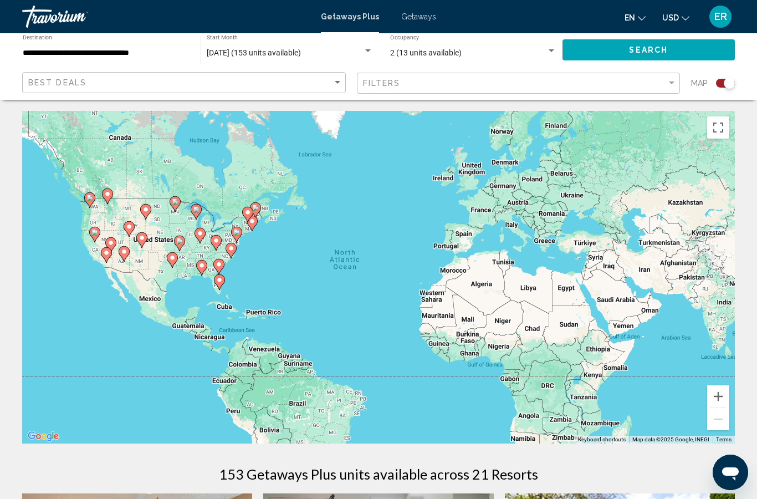
click at [545, 75] on div "Filters" at bounding box center [520, 83] width 314 height 21
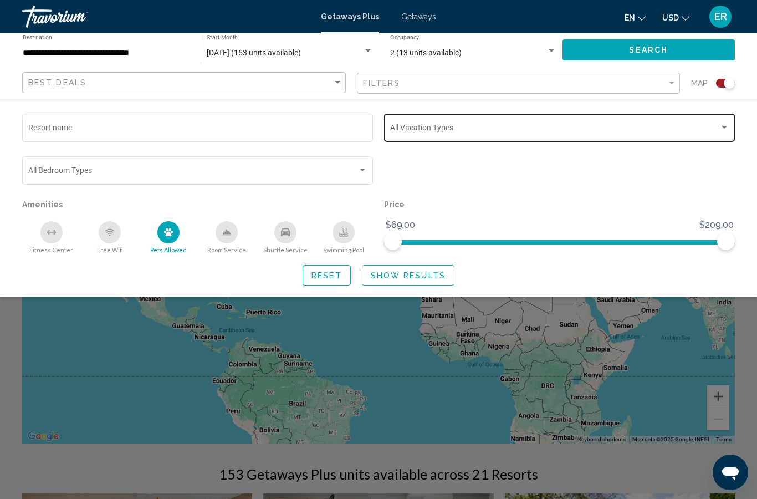
click at [549, 126] on span "Search widget" at bounding box center [554, 129] width 329 height 9
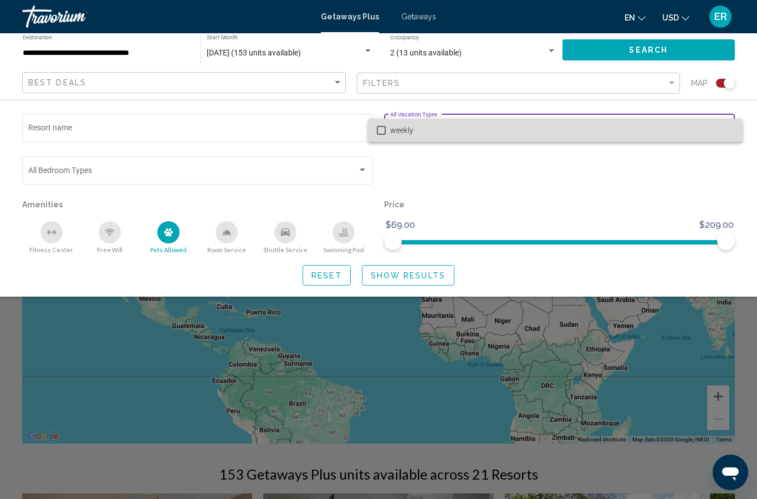
click at [493, 123] on span "weekly" at bounding box center [562, 130] width 344 height 23
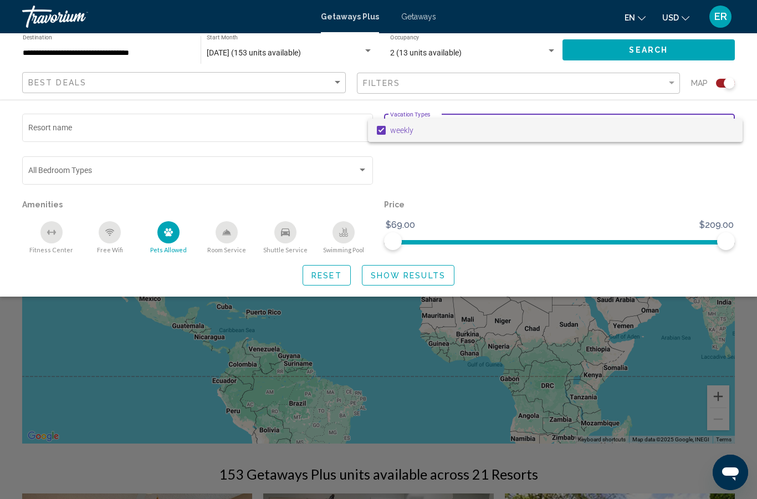
click at [473, 177] on div at bounding box center [378, 249] width 757 height 499
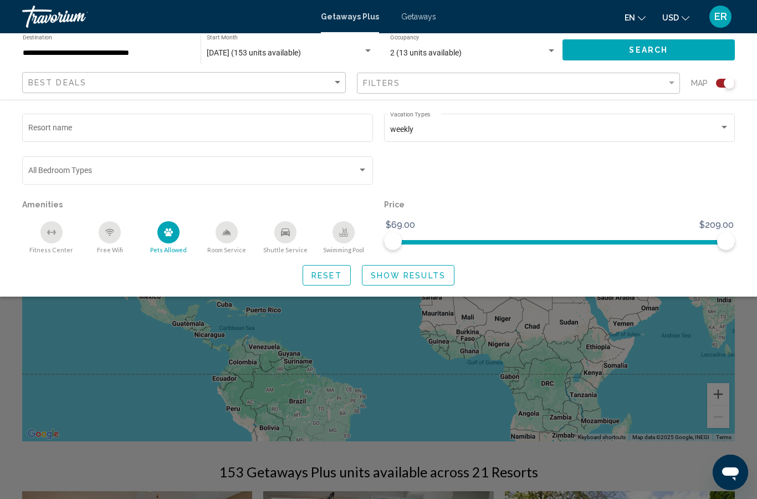
scroll to position [21, 0]
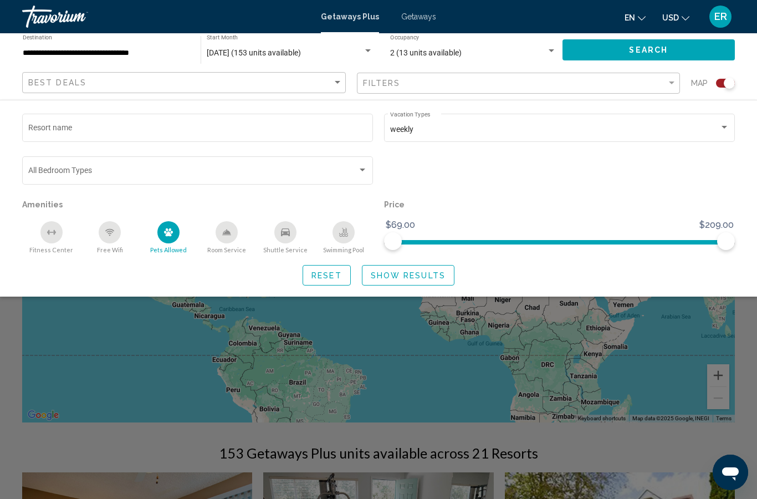
click at [323, 75] on div "Best Deals" at bounding box center [185, 83] width 314 height 21
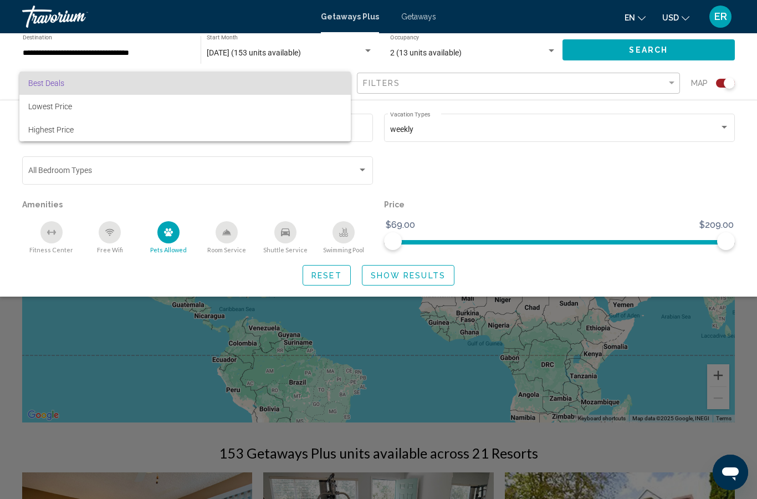
click at [317, 81] on span "Best Deals" at bounding box center [185, 82] width 314 height 23
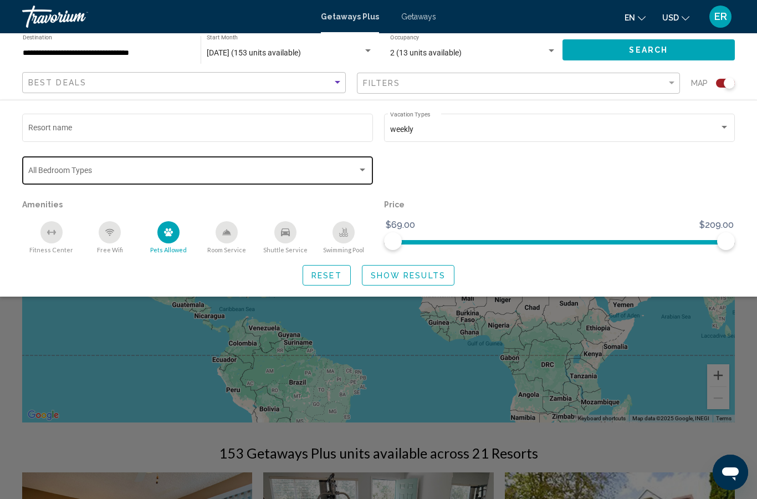
click at [280, 169] on span "Search widget" at bounding box center [192, 172] width 329 height 9
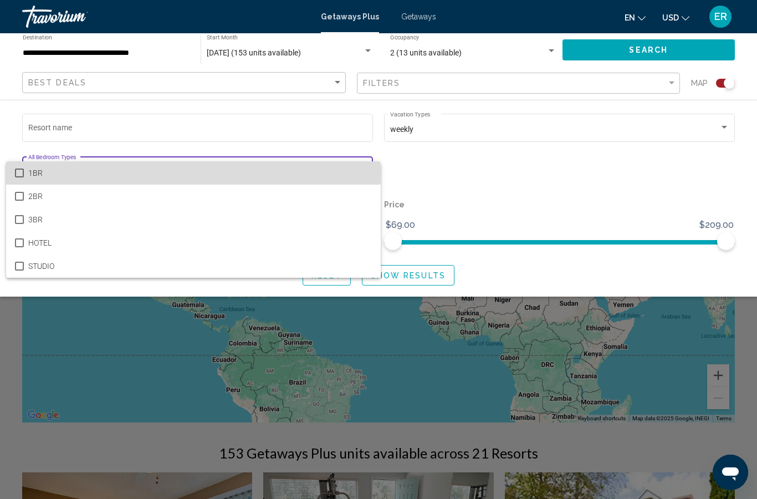
click at [57, 172] on span "1BR" at bounding box center [200, 172] width 344 height 23
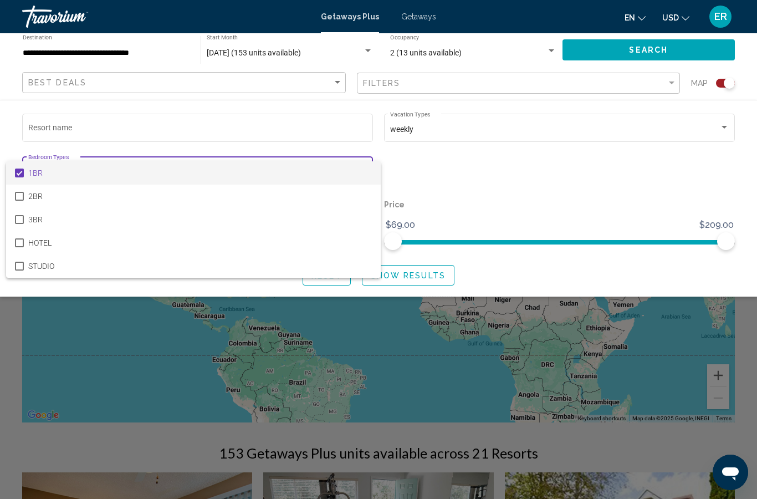
click at [451, 205] on div at bounding box center [378, 249] width 757 height 499
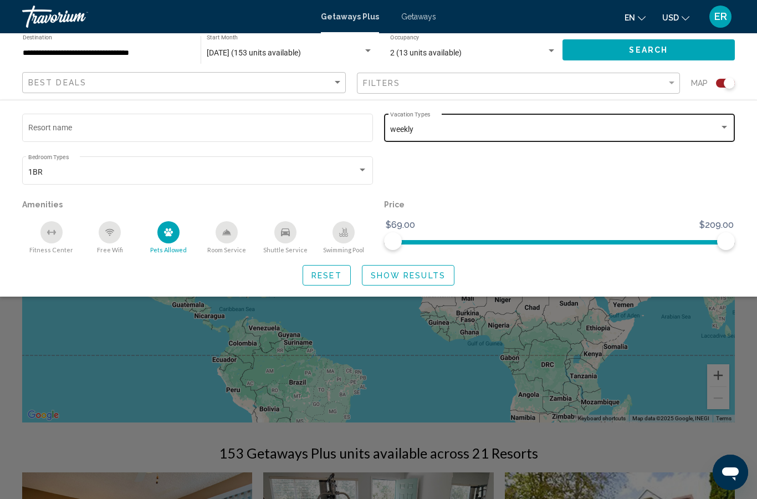
click at [458, 127] on div "weekly" at bounding box center [554, 129] width 329 height 9
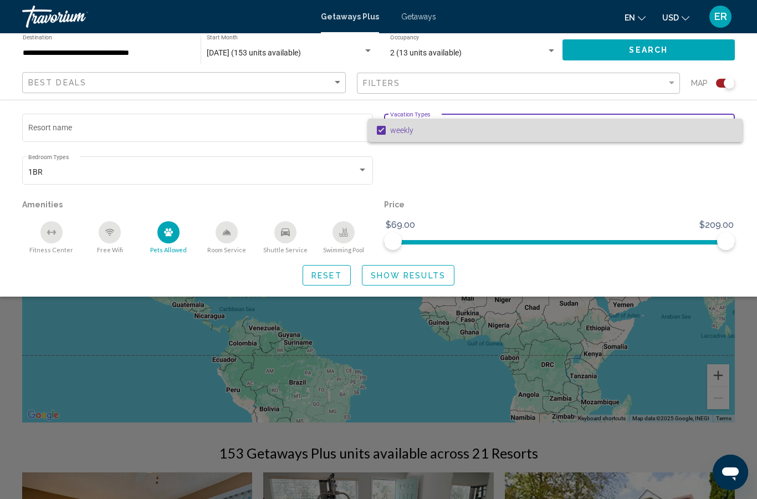
click at [485, 136] on span "weekly" at bounding box center [562, 130] width 344 height 23
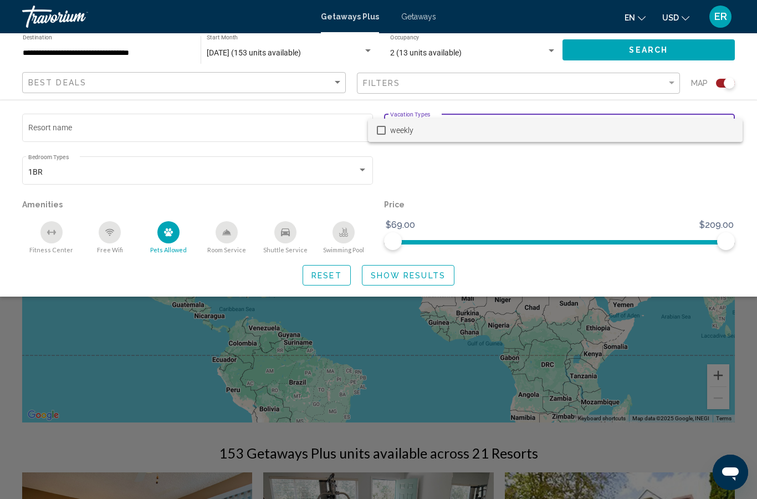
scroll to position [0, 0]
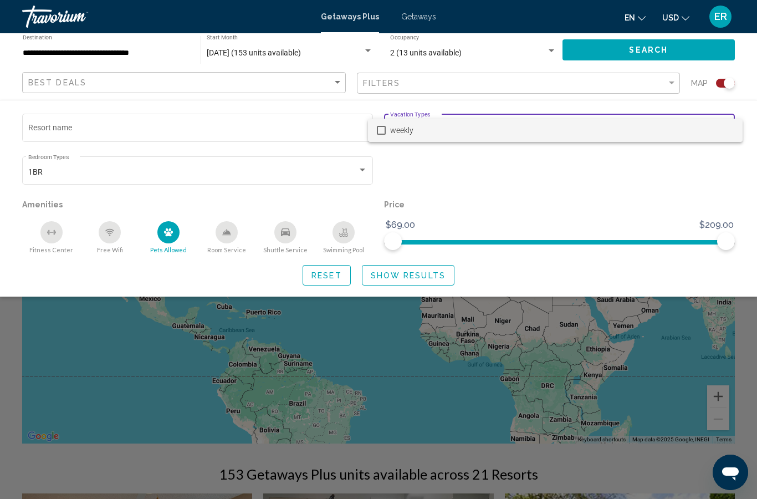
click at [86, 86] on div at bounding box center [378, 249] width 757 height 499
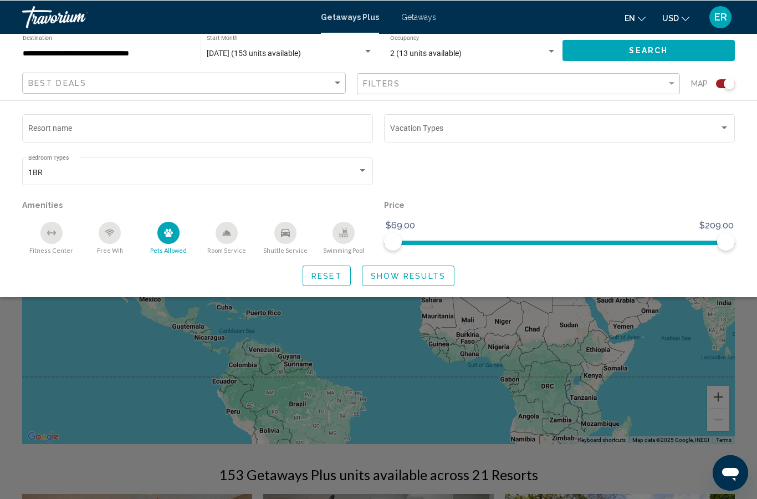
scroll to position [1, 0]
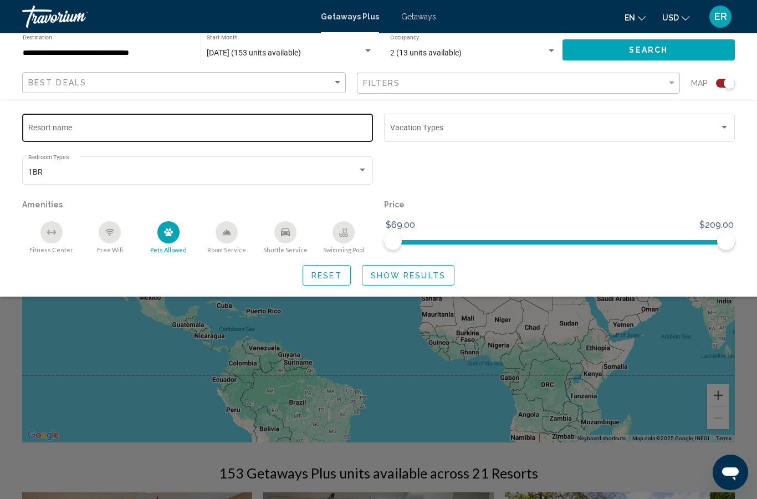
click at [294, 134] on input "Resort name" at bounding box center [197, 129] width 339 height 9
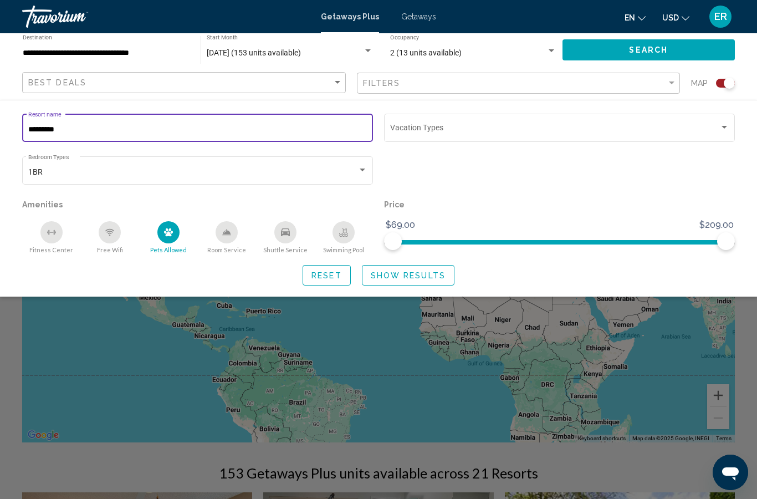
type input "*********"
click at [442, 277] on span "Show Results" at bounding box center [408, 275] width 75 height 9
